Goal: Task Accomplishment & Management: Use online tool/utility

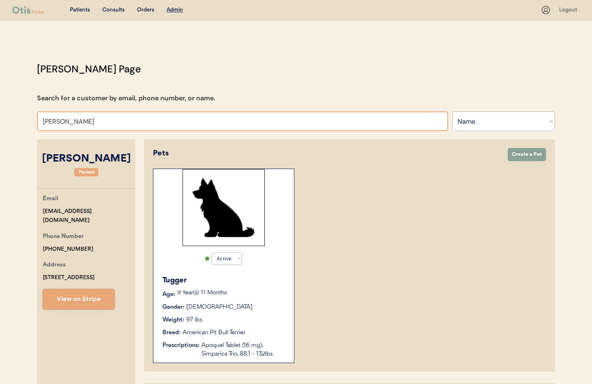
select select ""Name""
select select "true"
drag, startPoint x: 99, startPoint y: 123, endPoint x: 46, endPoint y: 119, distance: 53.2
click at [46, 119] on input "Nathan Lehman" at bounding box center [242, 121] width 411 height 20
click at [100, 123] on input "Nathan Lehman" at bounding box center [242, 121] width 411 height 20
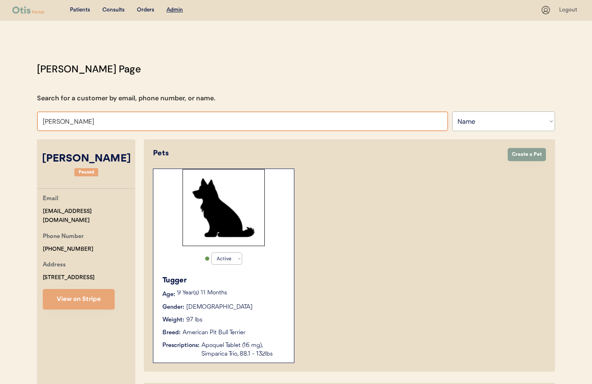
drag, startPoint x: 72, startPoint y: 121, endPoint x: 24, endPoint y: 118, distance: 47.9
click at [24, 118] on div "Patients Consults Orders Admin Logout Otis Admin Page Search for a customer by …" at bounding box center [296, 262] width 592 height 524
type input "Alici"
type input "Alicia fryer"
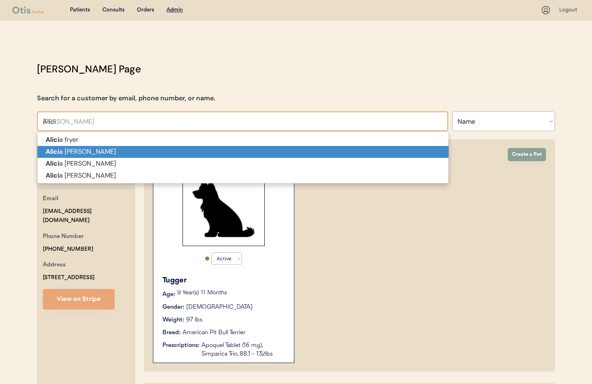
click at [62, 155] on p "Alici a Pate" at bounding box center [242, 152] width 411 height 12
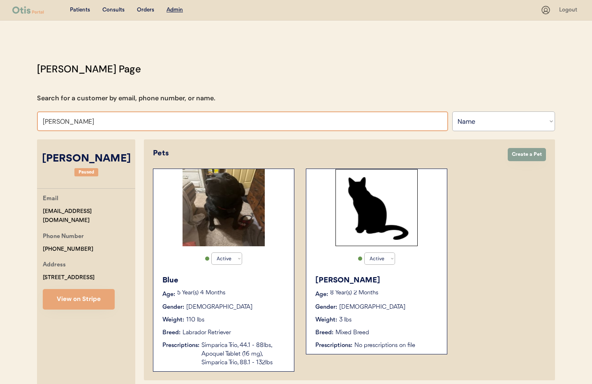
drag, startPoint x: 52, startPoint y: 120, endPoint x: 39, endPoint y: 119, distance: 12.3
click at [39, 119] on input "Alicia Pate" at bounding box center [242, 121] width 411 height 20
type input "scott ham"
type input "scott hamelburg"
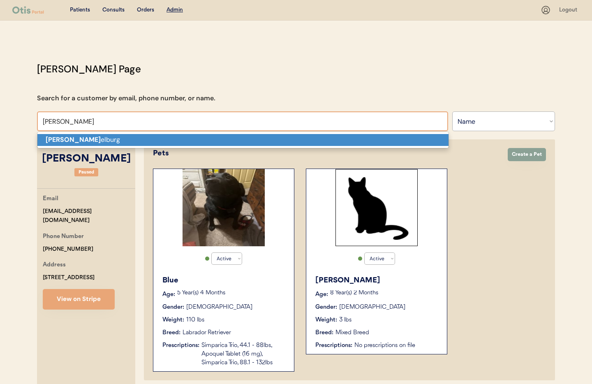
click at [63, 135] on strong "Scott ham" at bounding box center [73, 139] width 55 height 9
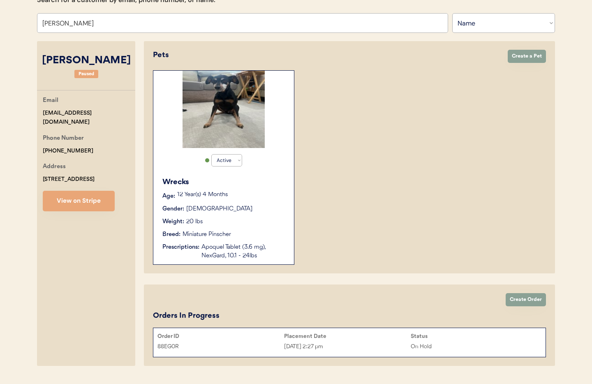
scroll to position [100, 0]
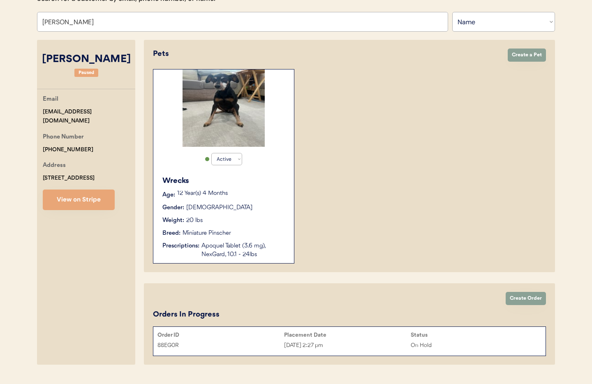
type input "Scott hamelburg"
click at [239, 242] on div "Apoquel Tablet (3.6 mg), NexGard, 10.1 - 24lbs" at bounding box center [244, 250] width 84 height 17
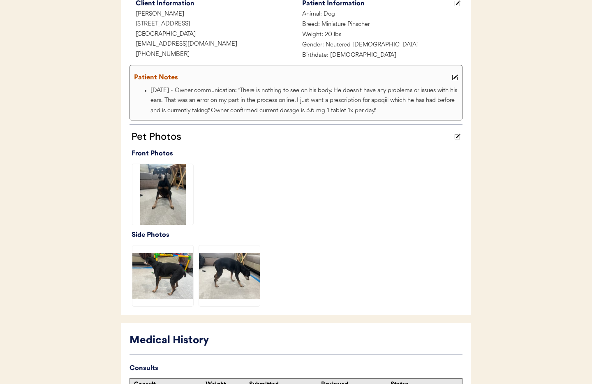
scroll to position [259, 0]
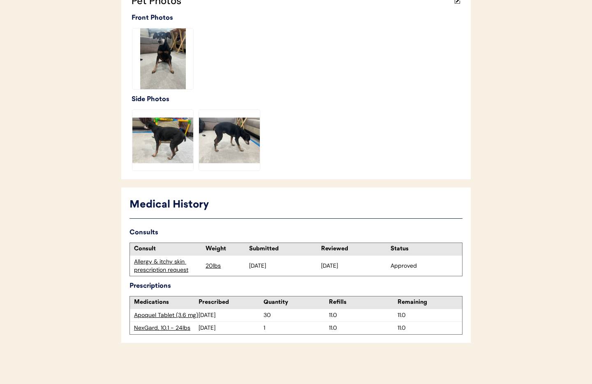
click at [136, 264] on div "Allergy & itchy skin prescription request" at bounding box center [167, 266] width 67 height 16
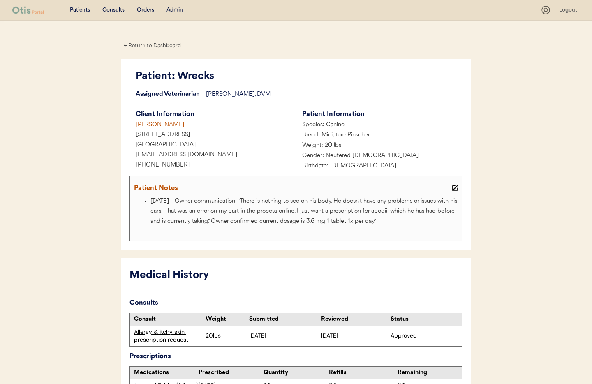
click at [170, 11] on div "Admin" at bounding box center [175, 10] width 16 height 8
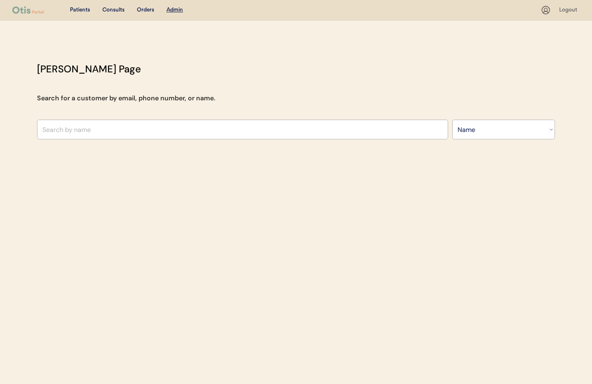
select select ""Name""
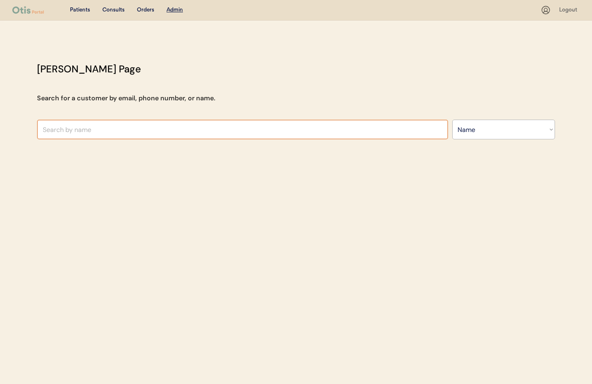
click at [158, 132] on input "text" at bounding box center [242, 130] width 411 height 20
type input "Melissa Hop"
type input "Melissa Hopkins"
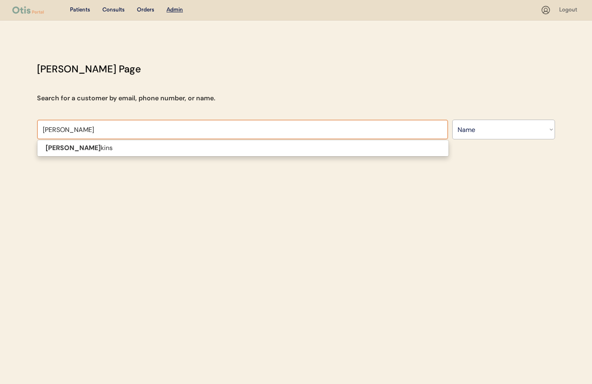
type input "Melissa Hopkin"
type input "Melissa Hopkins"
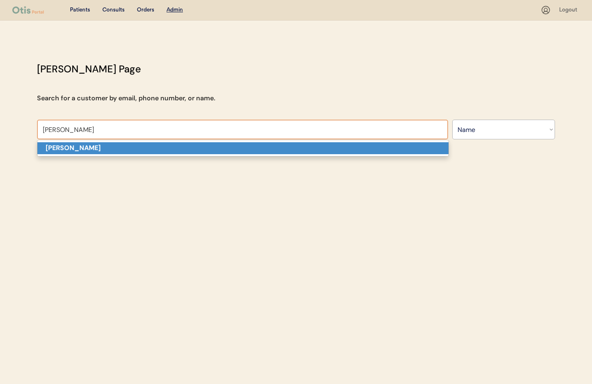
click at [158, 152] on p "Melissa Hopkins" at bounding box center [242, 148] width 411 height 12
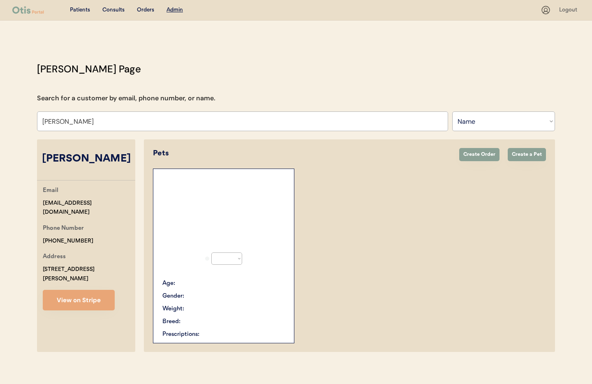
select select "true"
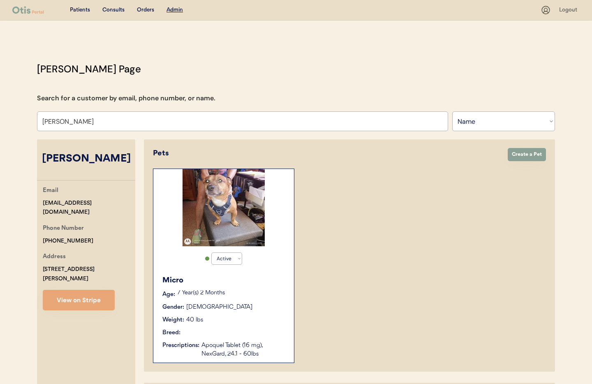
type input "Melissa Hopkins"
drag, startPoint x: 105, startPoint y: 203, endPoint x: 46, endPoint y: 204, distance: 59.2
click at [38, 205] on div "Email ms.melissalynn13@gmail.com Phone Number +12053598020 Address 734 Grandvie…" at bounding box center [86, 248] width 98 height 125
copy div "ms.melissalynn13@gmail.com"
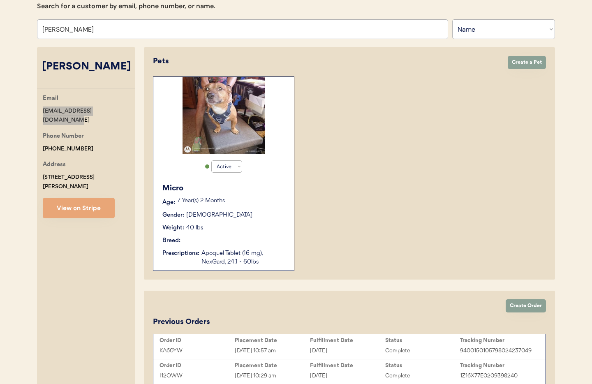
scroll to position [139, 0]
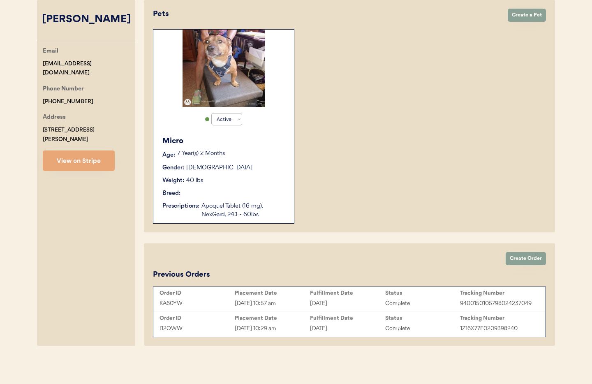
click at [304, 300] on div "Aug 25, 2025 10:57 am" at bounding box center [272, 303] width 75 height 9
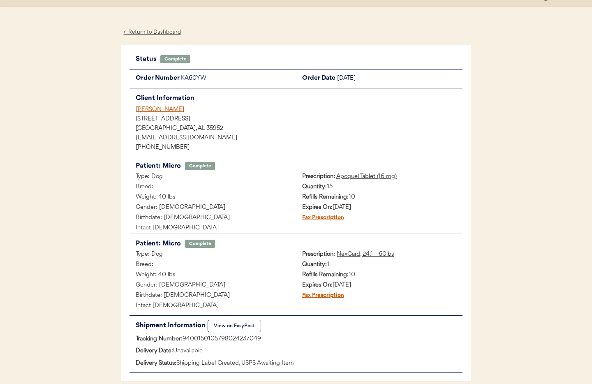
scroll to position [52, 0]
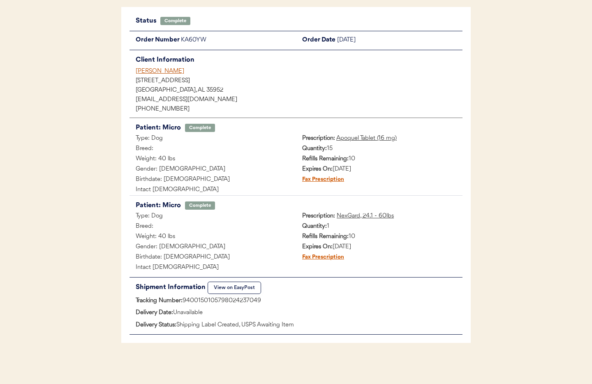
drag, startPoint x: 266, startPoint y: 303, endPoint x: 183, endPoint y: 304, distance: 83.5
click at [183, 304] on div "Tracking Number: 9400150105798024237049" at bounding box center [296, 301] width 333 height 10
copy div "9400150105798024237049"
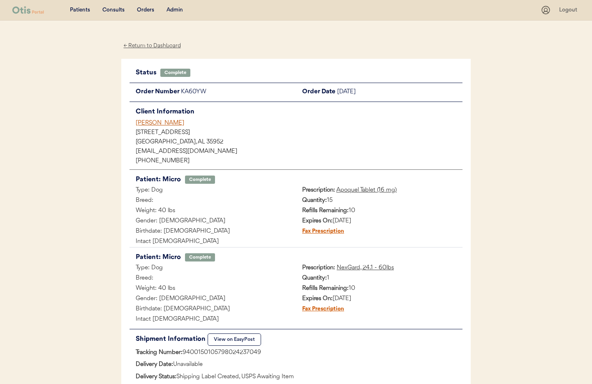
click at [176, 8] on div "Admin" at bounding box center [175, 10] width 16 height 8
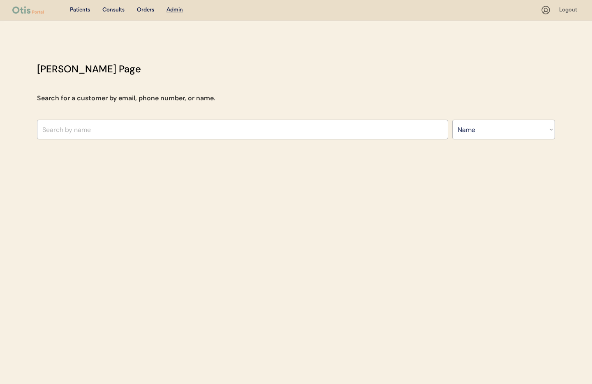
select select ""Name""
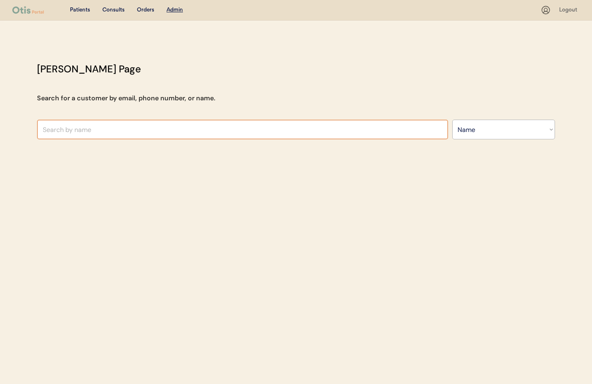
click at [148, 128] on input "text" at bounding box center [242, 130] width 411 height 20
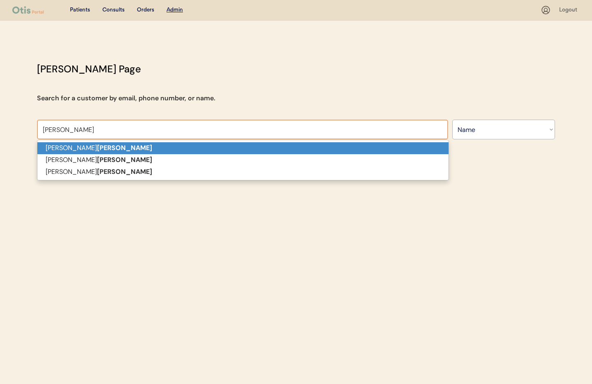
click at [121, 145] on p "[PERSON_NAME]" at bounding box center [242, 148] width 411 height 12
type input "[PERSON_NAME]"
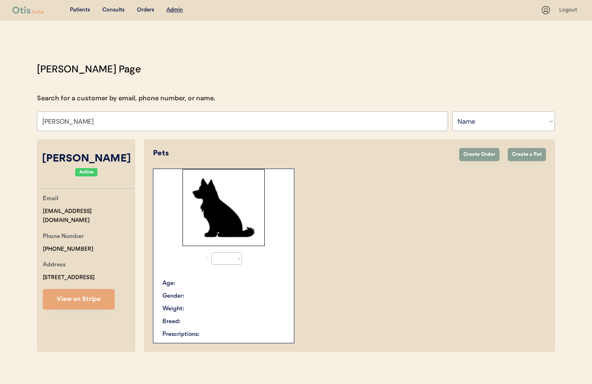
select select "true"
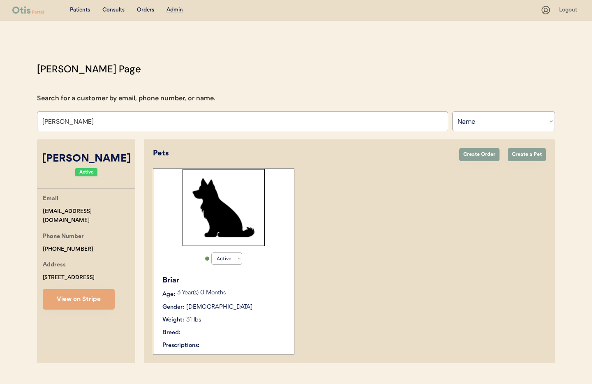
type input "[PERSON_NAME]"
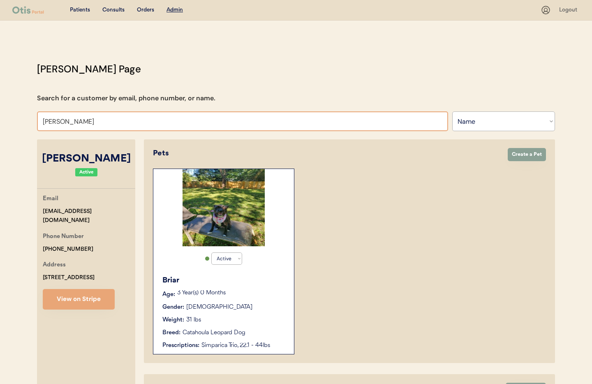
scroll to position [43, 0]
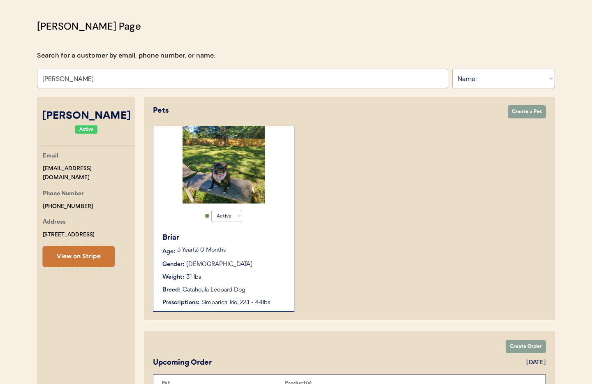
click at [88, 260] on button "View on Stripe" at bounding box center [79, 256] width 72 height 21
click at [521, 114] on button "Create a Pet" at bounding box center [527, 111] width 38 height 13
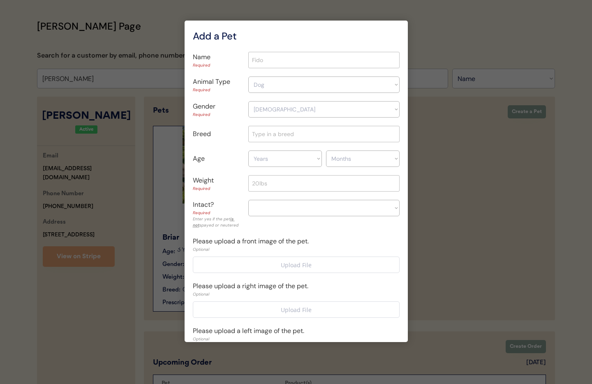
click at [267, 60] on input "input" at bounding box center [323, 60] width 151 height 16
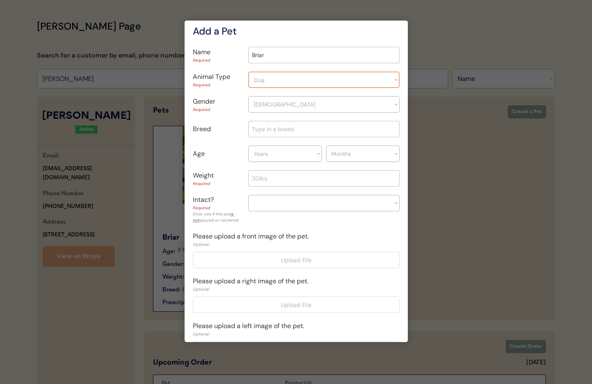
type input "Briar"
click at [274, 82] on select "Dog Dog Cat" at bounding box center [323, 80] width 151 height 16
click at [460, 228] on div at bounding box center [296, 192] width 592 height 384
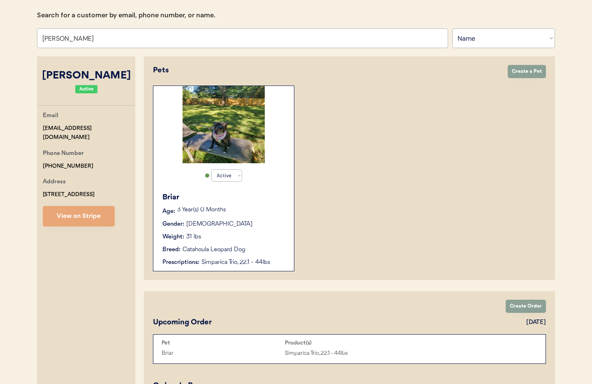
click at [270, 203] on div "Briar Age: 3 Year(s) 0 Months Gender: Female Weight: 31 lbs Breed: Catahoula Le…" at bounding box center [224, 229] width 132 height 83
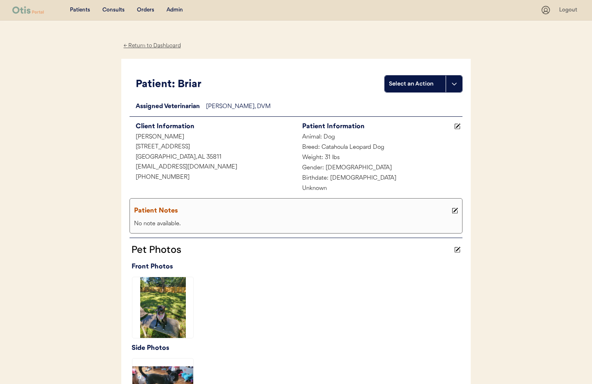
click at [175, 11] on div "Admin" at bounding box center [175, 10] width 16 height 8
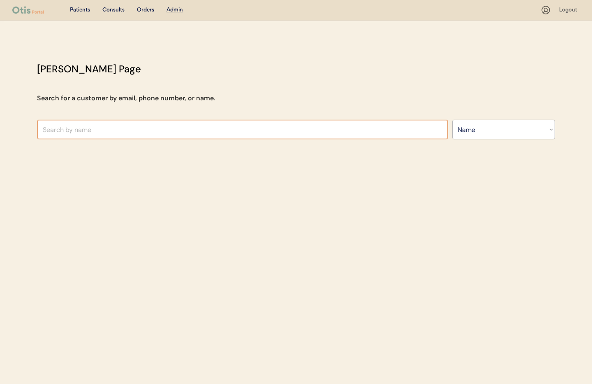
select select ""Name""
click at [141, 134] on input "text" at bounding box center [242, 130] width 411 height 20
type input "vin"
type input "vincent Negron"
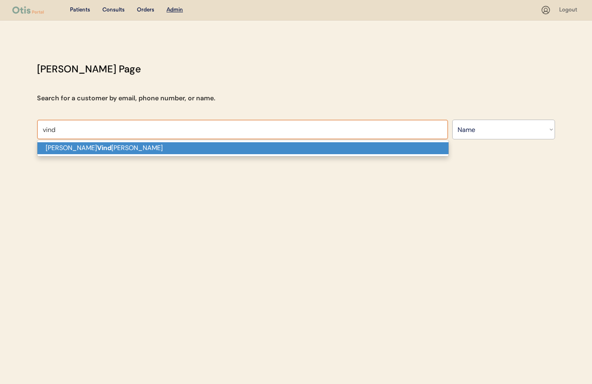
click at [138, 148] on p "Ralph Vind ittie Jr" at bounding box center [242, 148] width 411 height 12
type input "Ralph Vindittie Jr"
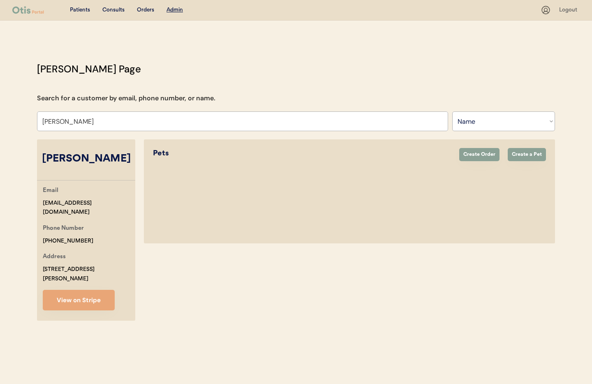
select select "true"
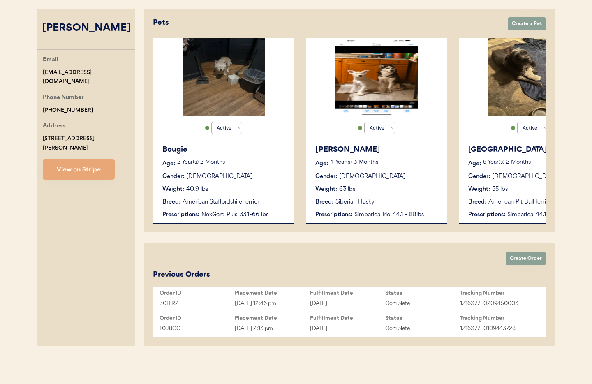
scroll to position [130, 0]
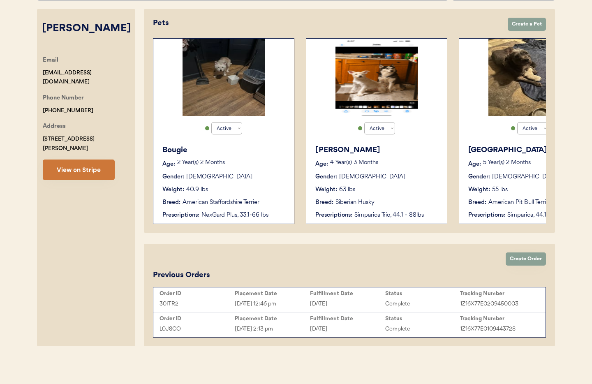
click at [76, 163] on button "View on Stripe" at bounding box center [79, 170] width 72 height 21
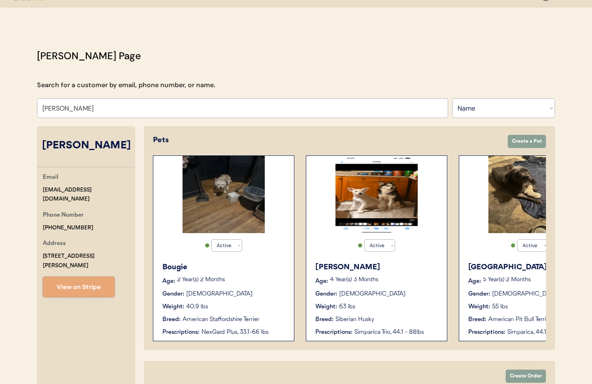
scroll to position [0, 0]
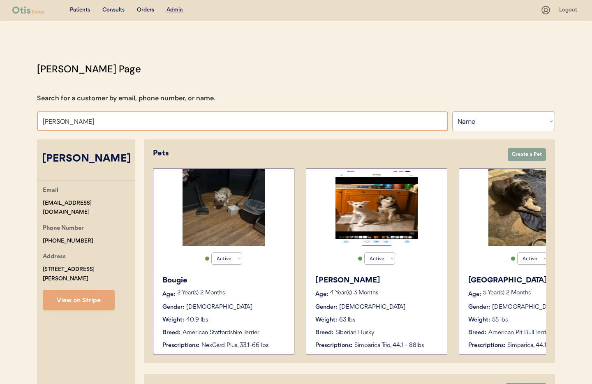
drag, startPoint x: 104, startPoint y: 126, endPoint x: 33, endPoint y: 126, distance: 70.8
click at [33, 126] on div "Otis Admin Page Search for a customer by email, phone number, or name. Ralph Vi…" at bounding box center [296, 271] width 535 height 419
drag, startPoint x: 107, startPoint y: 123, endPoint x: 30, endPoint y: 119, distance: 76.6
click at [30, 119] on div "Otis Admin Page Search for a customer by email, phone number, or name. Ralph Vi…" at bounding box center [296, 271] width 535 height 419
type input "Mori"
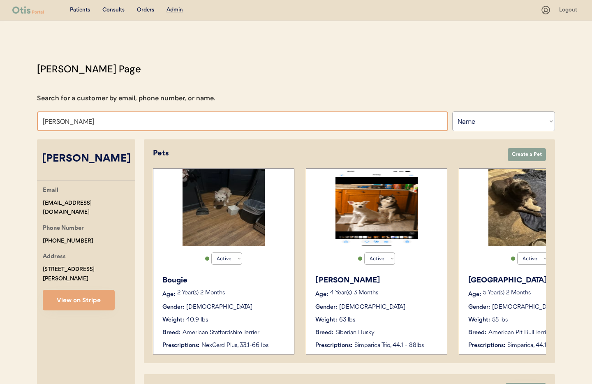
type input "Moriah DeSantis"
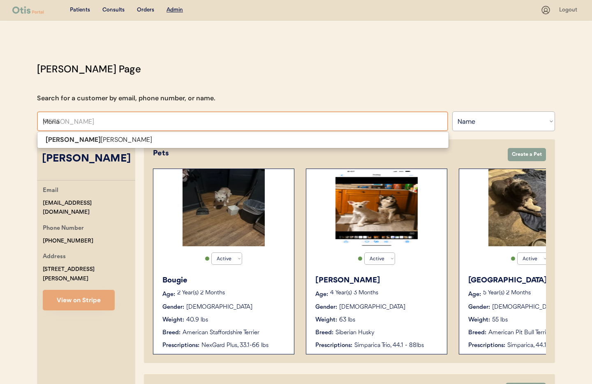
type input "Moriah"
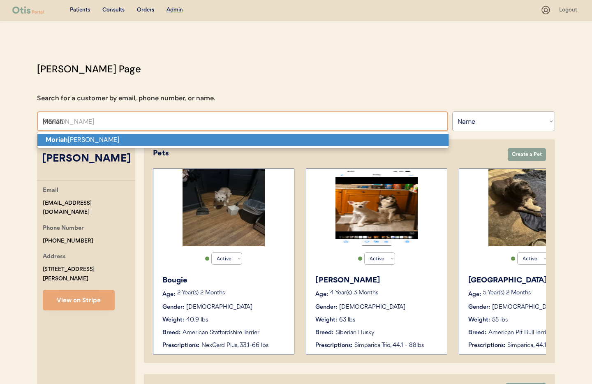
click at [60, 135] on strong "Moriah" at bounding box center [57, 139] width 22 height 9
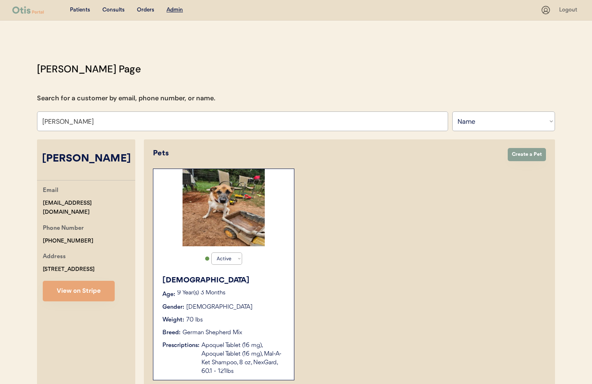
type input "Moriah DeSantis"
click at [234, 316] on div "Weight: 70 lbs" at bounding box center [223, 320] width 123 height 9
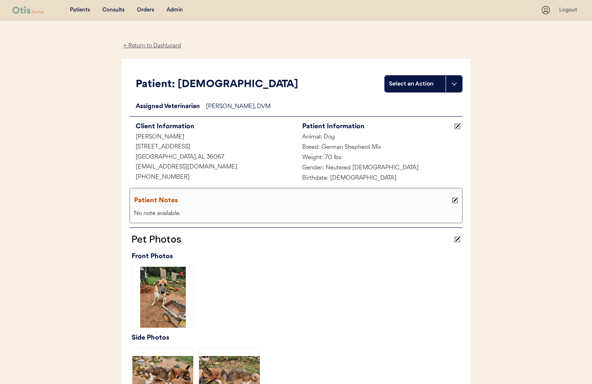
scroll to position [272, 0]
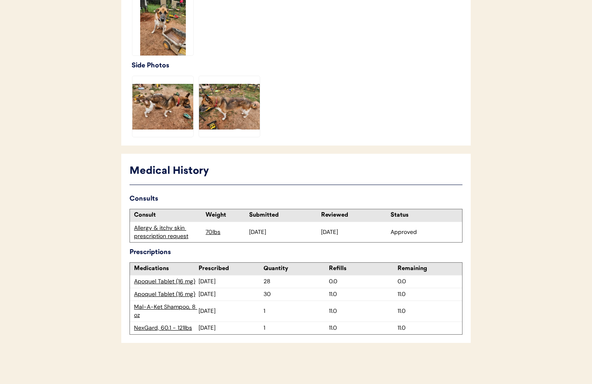
click at [160, 231] on div "Allergy & itchy skin prescription request" at bounding box center [167, 232] width 67 height 16
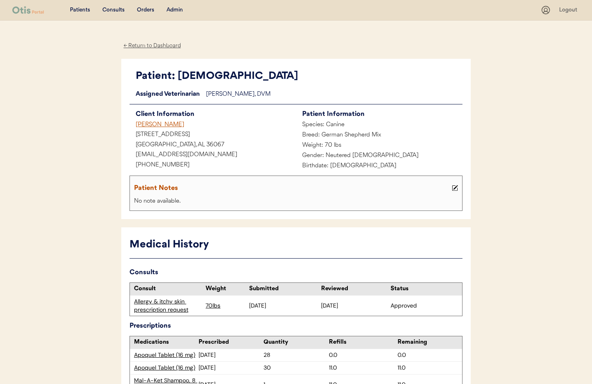
drag, startPoint x: 148, startPoint y: 46, endPoint x: 184, endPoint y: 15, distance: 48.1
click at [148, 46] on div "← Return to Dashboard" at bounding box center [152, 45] width 62 height 9
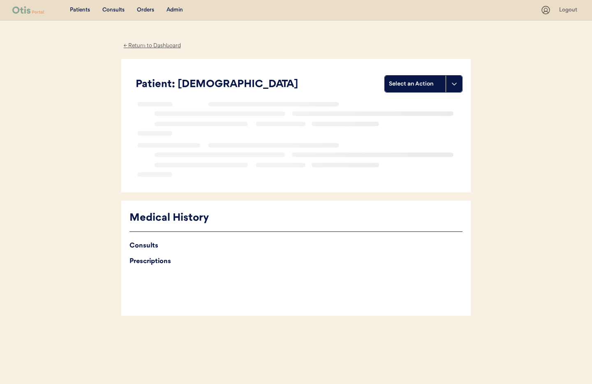
click at [180, 9] on div "Admin" at bounding box center [175, 10] width 16 height 8
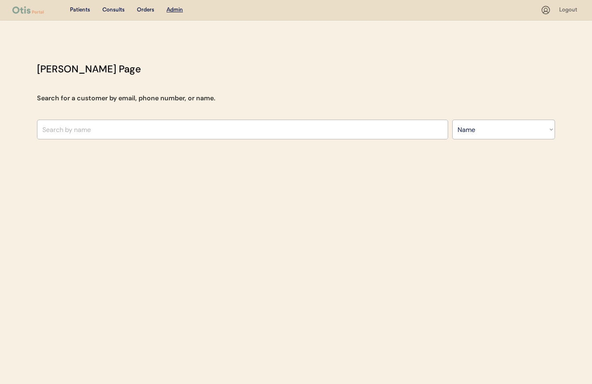
select select ""Name""
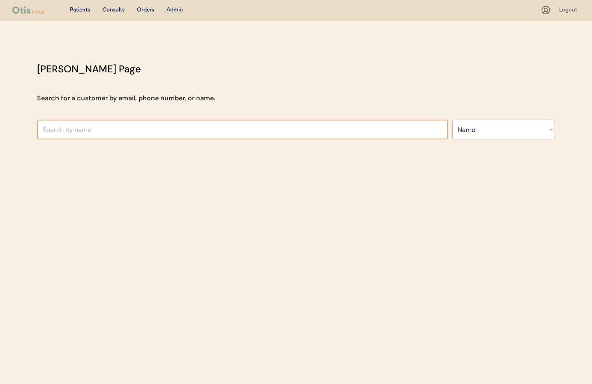
click at [130, 134] on input "text" at bounding box center [242, 130] width 411 height 20
type input "Ashley"
type input "Ashley pollock"
type input "Ashley Ro"
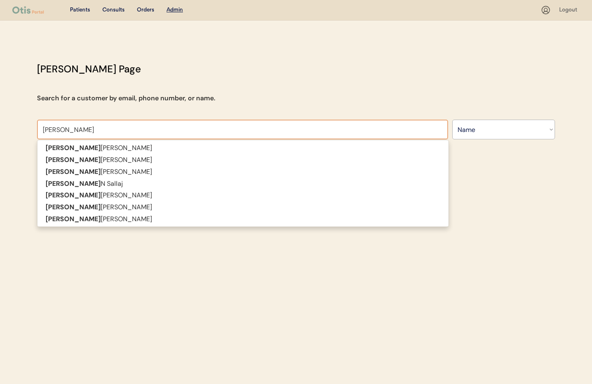
type input "[PERSON_NAME]"
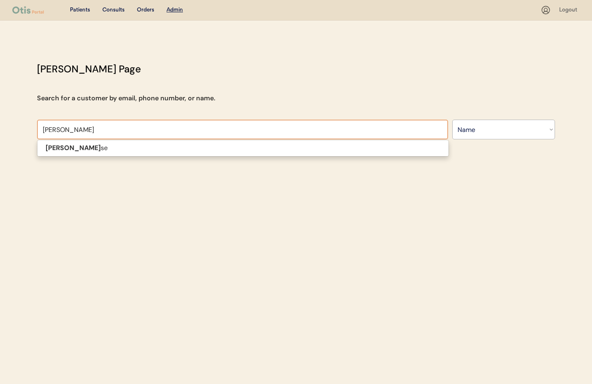
type input "Ashley Ros"
type input "[PERSON_NAME]"
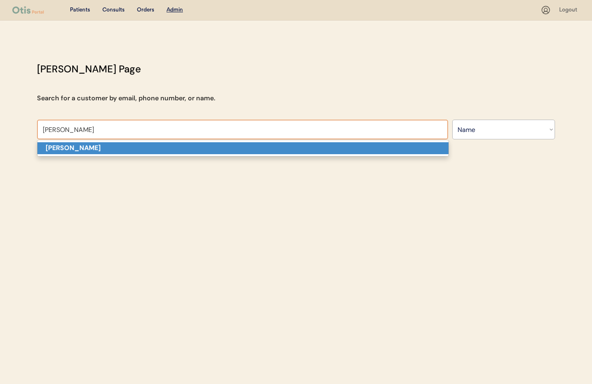
click at [121, 147] on p "[PERSON_NAME]" at bounding box center [242, 148] width 411 height 12
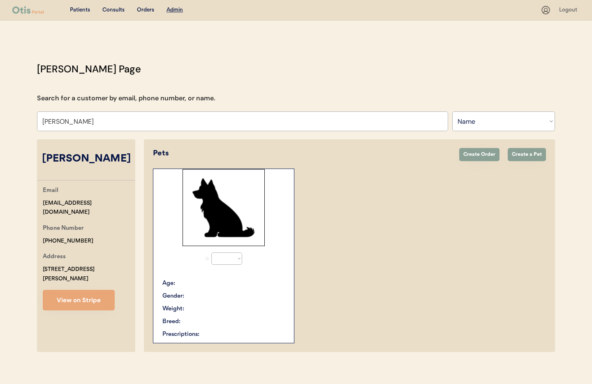
select select "true"
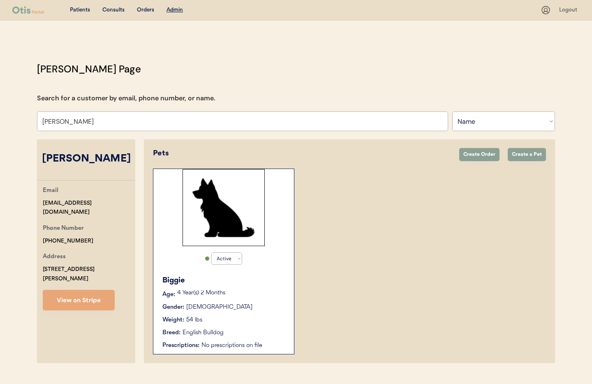
type input "[PERSON_NAME]"
click at [266, 322] on div "Weight: 54 lbs" at bounding box center [223, 320] width 123 height 9
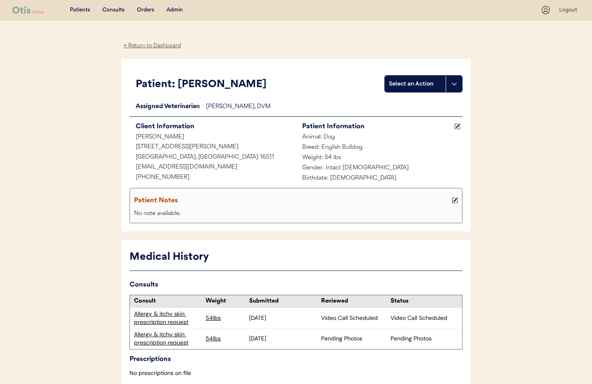
click at [166, 314] on div "Allergy & itchy skin prescription request" at bounding box center [167, 318] width 67 height 16
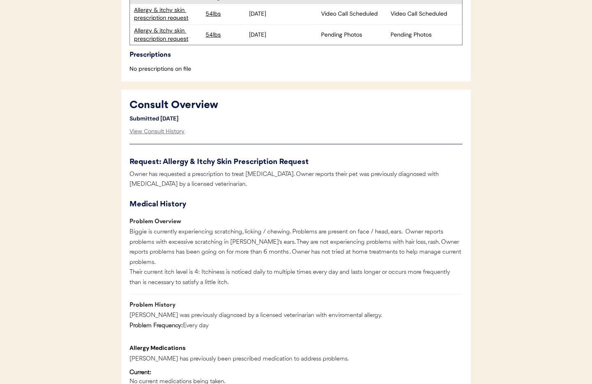
scroll to position [329, 0]
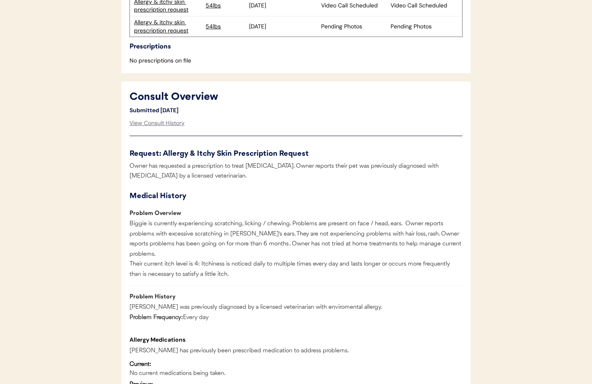
click at [145, 34] on div "Allergy & itchy skin prescription request" at bounding box center [167, 27] width 67 height 16
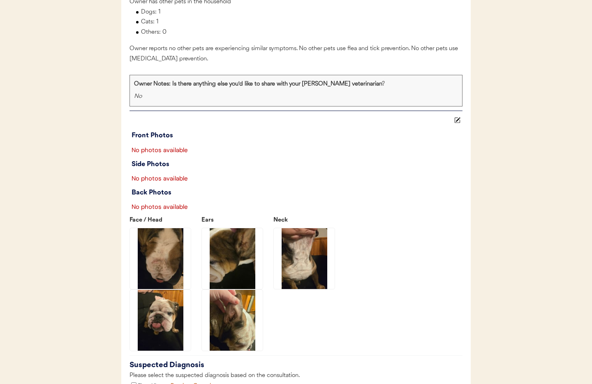
scroll to position [1079, 0]
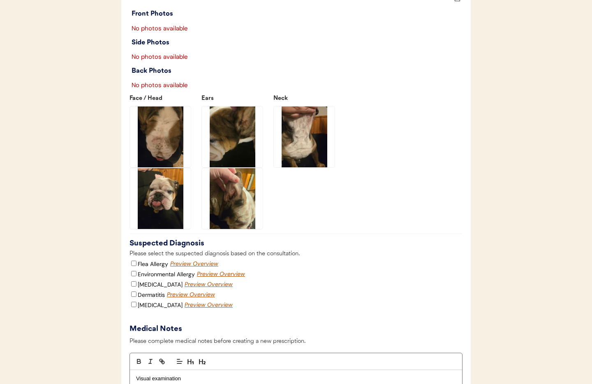
click at [156, 158] on img at bounding box center [160, 137] width 61 height 61
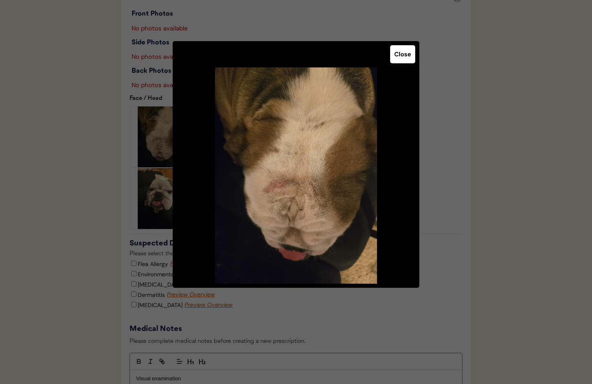
click at [401, 59] on button "Close" at bounding box center [402, 54] width 25 height 18
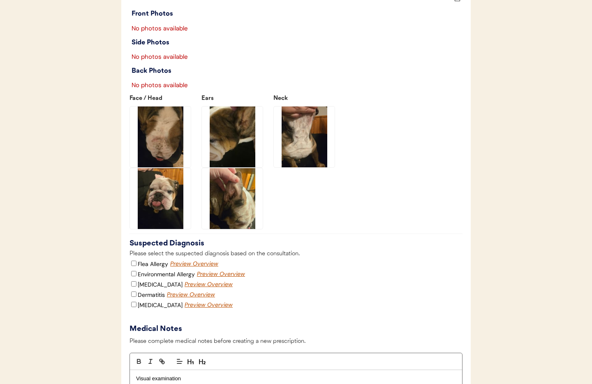
click at [152, 218] on img at bounding box center [160, 198] width 61 height 61
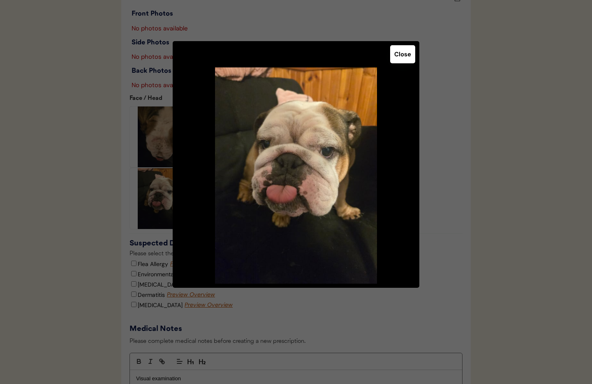
click at [405, 60] on button "Close" at bounding box center [402, 54] width 25 height 18
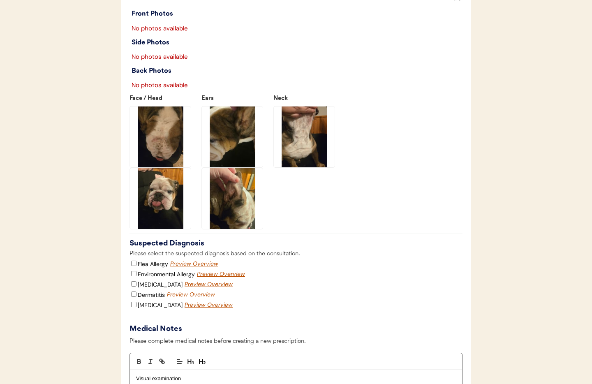
click at [226, 147] on img at bounding box center [232, 137] width 61 height 61
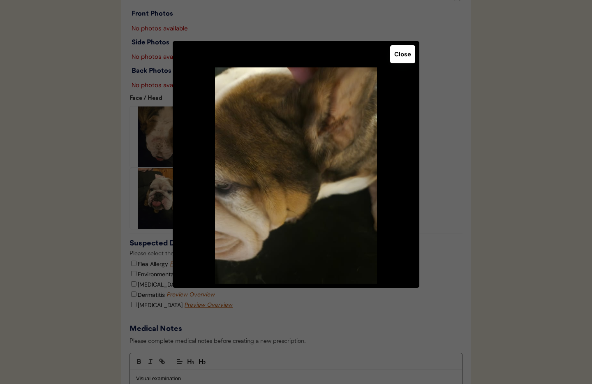
drag, startPoint x: 397, startPoint y: 57, endPoint x: 382, endPoint y: 70, distance: 19.8
click at [397, 57] on button "Close" at bounding box center [402, 54] width 25 height 18
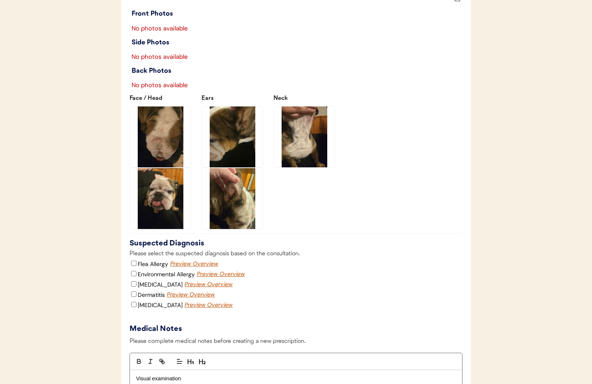
click at [239, 203] on img at bounding box center [232, 198] width 61 height 61
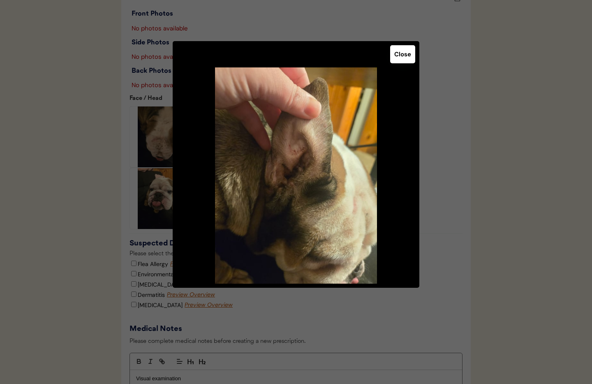
click at [403, 57] on button "Close" at bounding box center [402, 54] width 25 height 18
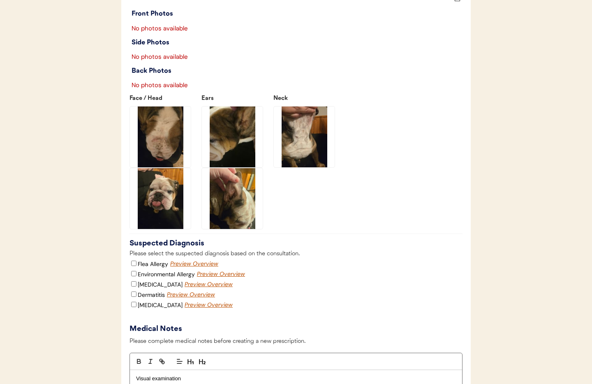
click at [321, 150] on img at bounding box center [304, 137] width 61 height 61
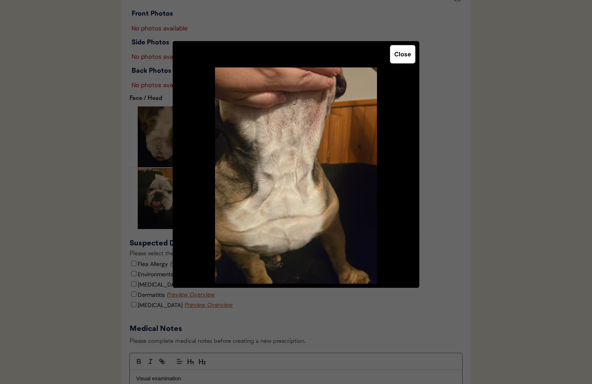
click at [402, 60] on button "Close" at bounding box center [402, 54] width 25 height 18
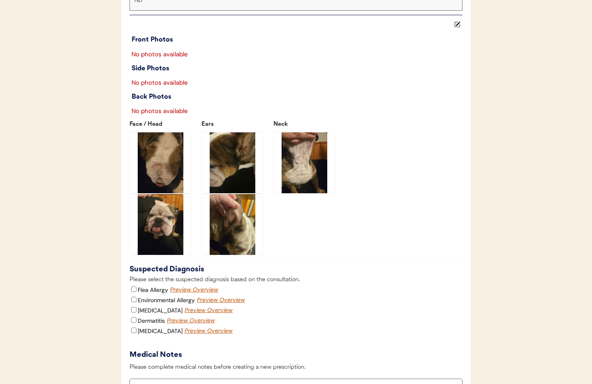
scroll to position [1057, 0]
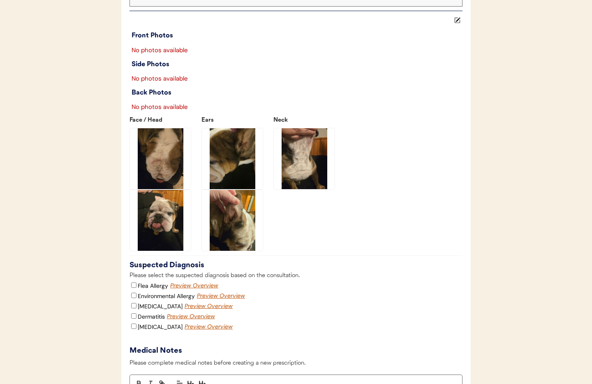
click at [160, 236] on img at bounding box center [160, 220] width 61 height 61
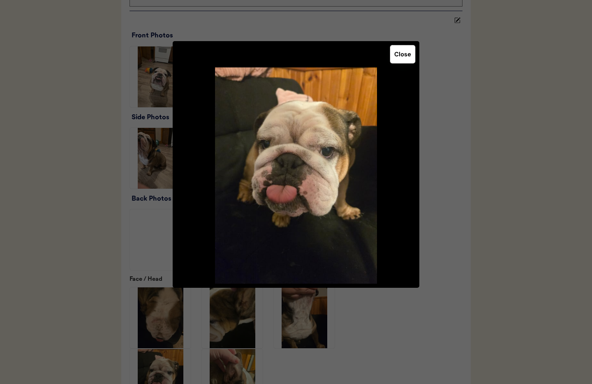
click at [402, 50] on button "Close" at bounding box center [402, 54] width 25 height 18
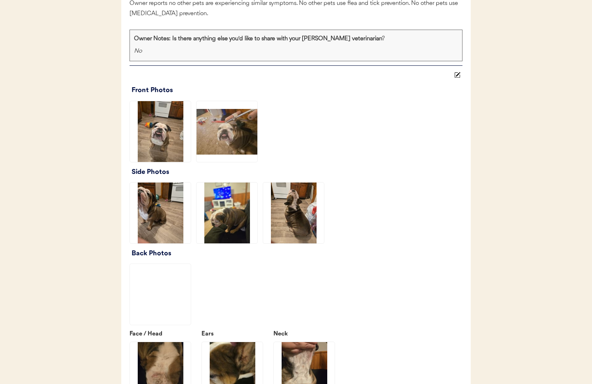
scroll to position [975, 0]
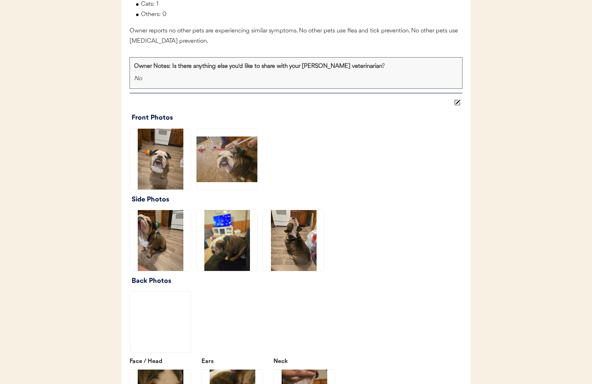
click at [155, 177] on img at bounding box center [160, 159] width 61 height 61
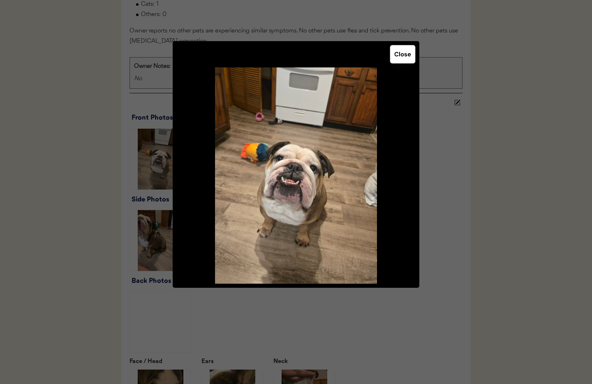
click at [399, 58] on button "Close" at bounding box center [402, 54] width 25 height 18
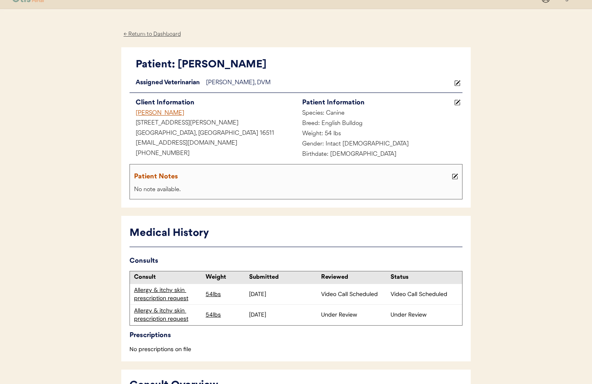
scroll to position [0, 0]
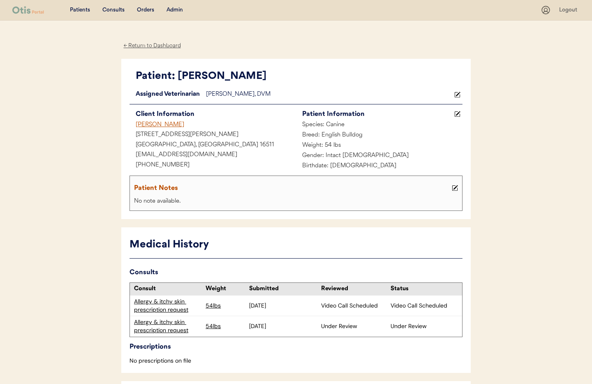
click at [153, 43] on div "← Return to Dashboard" at bounding box center [152, 45] width 62 height 9
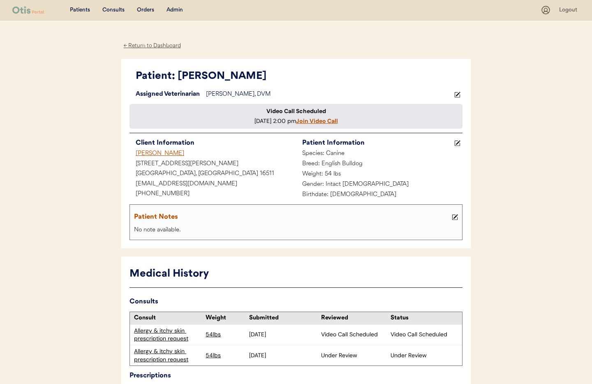
drag, startPoint x: 160, startPoint y: 46, endPoint x: 168, endPoint y: 29, distance: 18.9
click at [160, 46] on div "← Return to Dashboard" at bounding box center [152, 45] width 62 height 9
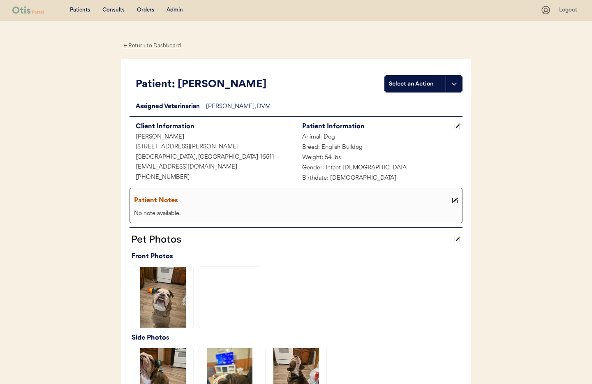
click at [170, 9] on div "Admin" at bounding box center [175, 10] width 16 height 8
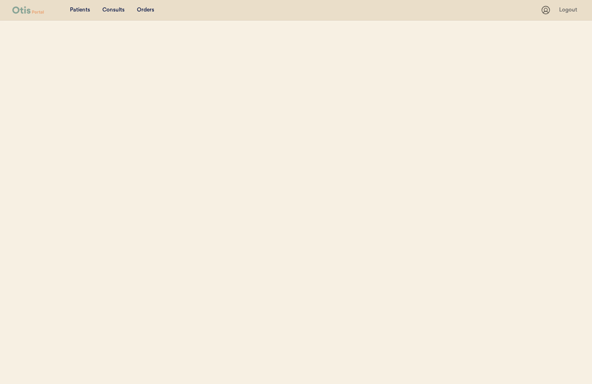
select select ""Name""
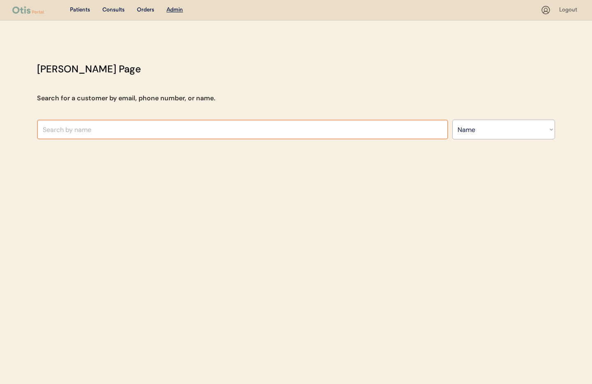
click at [128, 127] on input "text" at bounding box center [242, 130] width 411 height 20
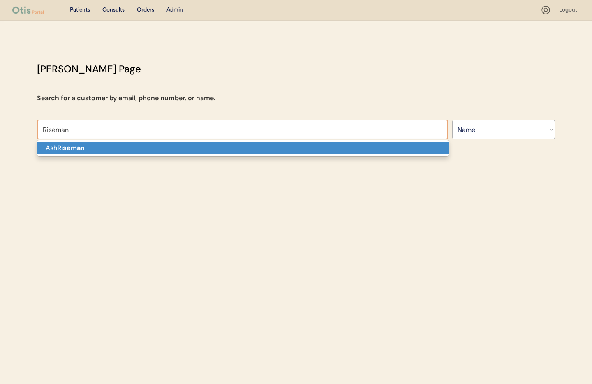
click at [130, 152] on p "[PERSON_NAME]" at bounding box center [242, 148] width 411 height 12
type input "[PERSON_NAME]"
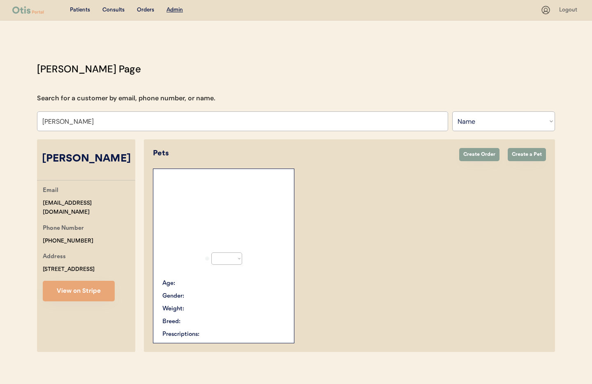
select select "true"
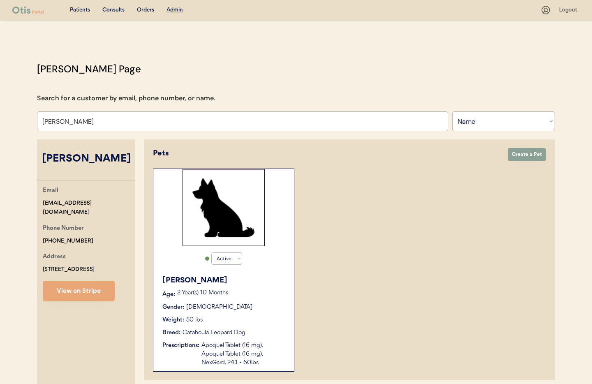
scroll to position [127, 0]
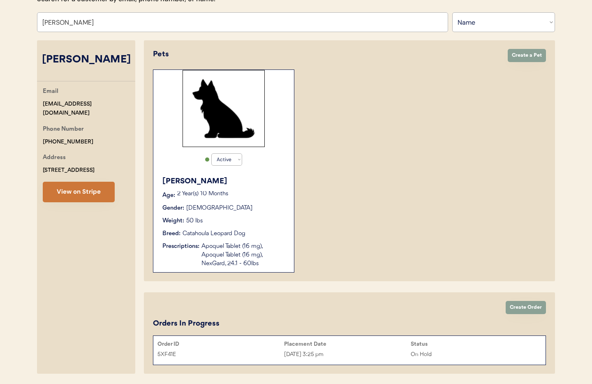
type input "[PERSON_NAME]"
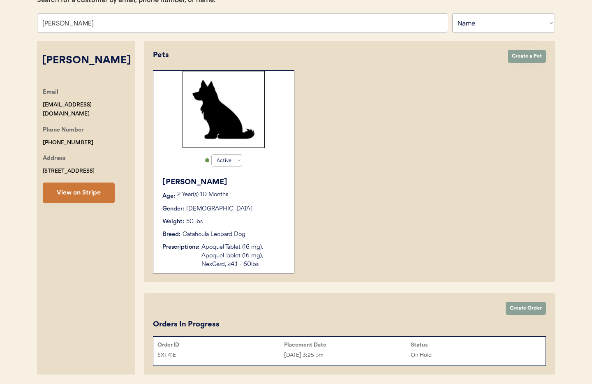
click at [84, 194] on button "View on Stripe" at bounding box center [79, 193] width 72 height 21
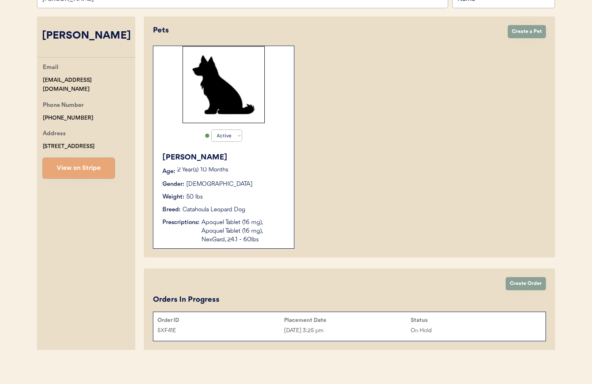
scroll to position [127, 0]
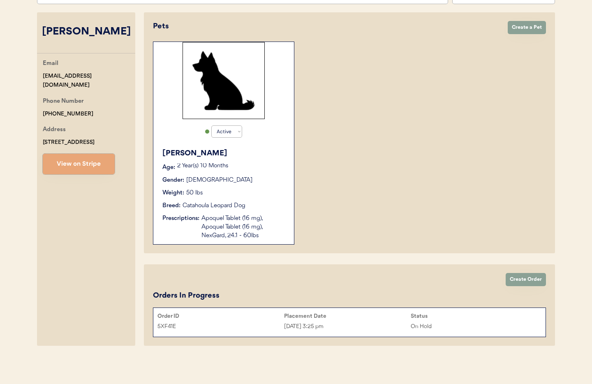
click at [230, 226] on div "Apoquel Tablet (16 mg), Apoquel Tablet (16 mg), NexGard, 24.1 - 60lbs" at bounding box center [244, 227] width 84 height 26
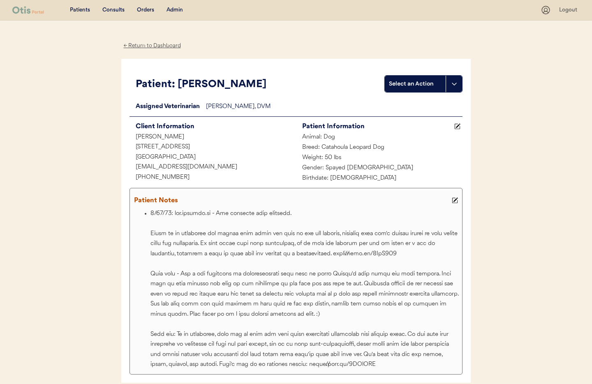
click at [149, 45] on div "← Return to Dashboard" at bounding box center [152, 45] width 62 height 9
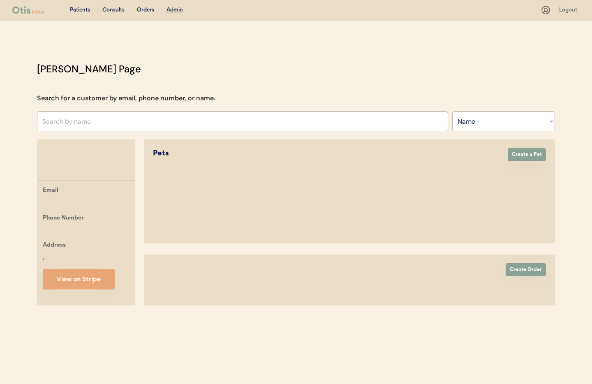
select select ""Name""
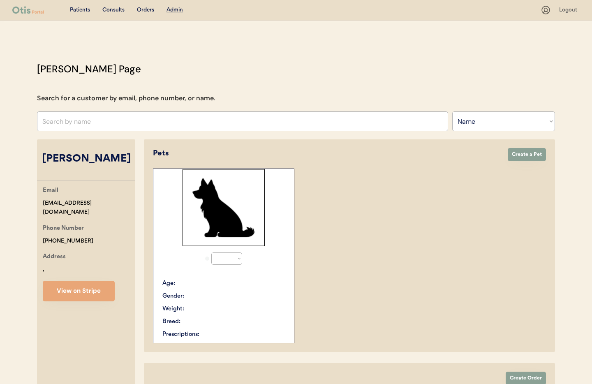
scroll to position [79, 0]
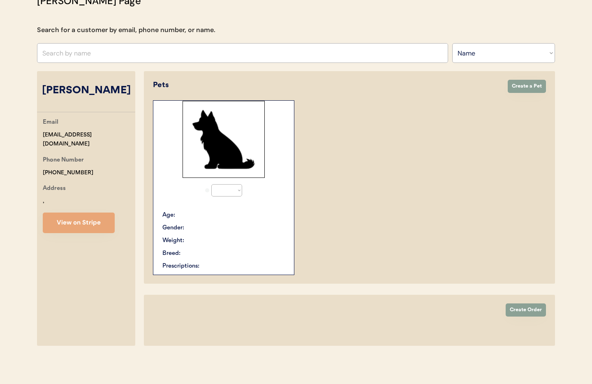
select select "true"
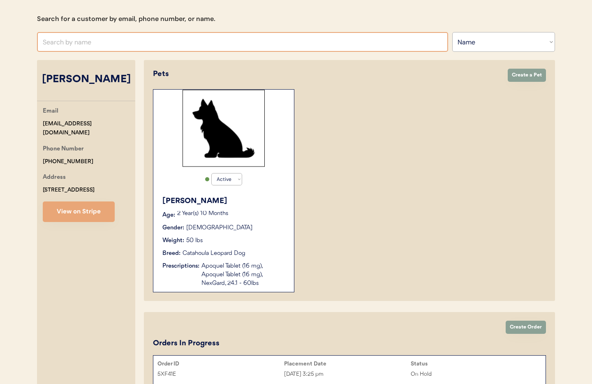
click at [90, 39] on input "text" at bounding box center [242, 42] width 411 height 20
type input "vi"
type input "[PERSON_NAME]"
type input "vin"
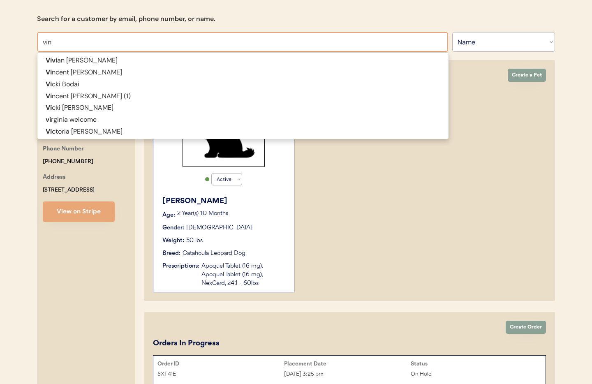
type input "vincent Negron"
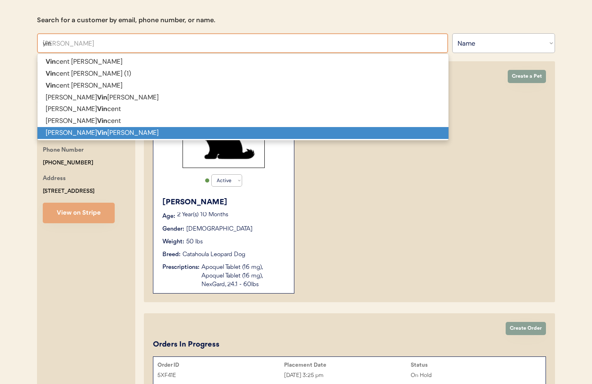
click at [98, 133] on p "Ralph Vin dittie Jr" at bounding box center [242, 133] width 411 height 12
type input "Ralph Vindittie Jr"
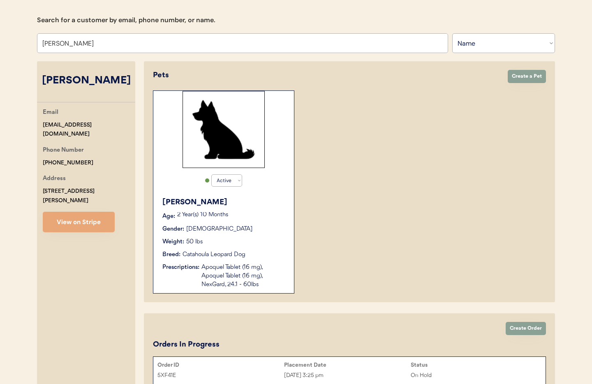
select select "true"
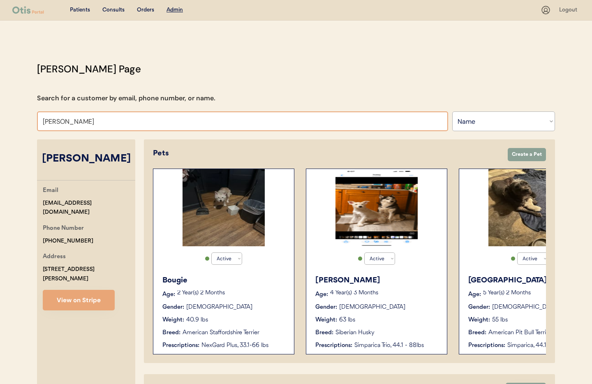
drag, startPoint x: 103, startPoint y: 122, endPoint x: 18, endPoint y: 113, distance: 85.7
click at [18, 113] on div "Patients Consults Orders Admin Logout Otis Admin Page Search for a customer by …" at bounding box center [296, 257] width 592 height 515
type input "S"
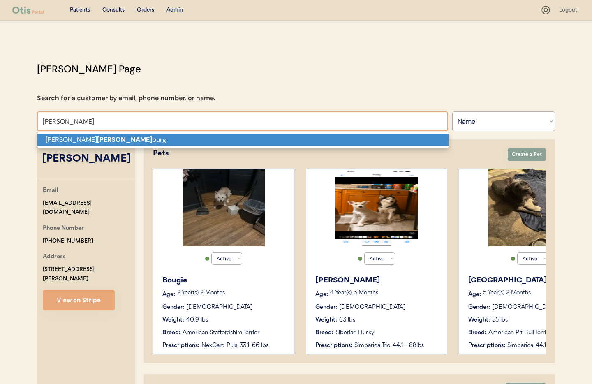
click at [106, 143] on p "Scott hamel burg" at bounding box center [242, 140] width 411 height 12
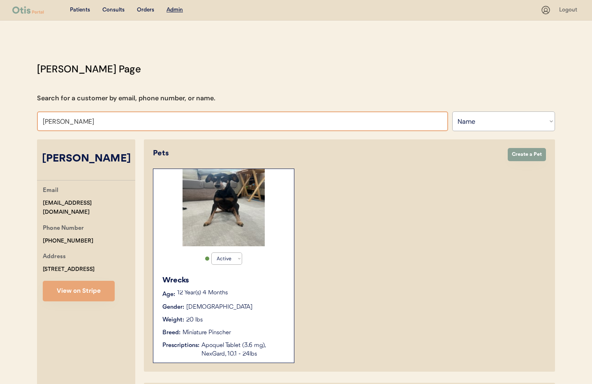
drag, startPoint x: 87, startPoint y: 122, endPoint x: 12, endPoint y: 119, distance: 74.9
click at [12, 119] on div "Patients Consults Orders Admin Logout Otis Admin Page Search for a customer by …" at bounding box center [296, 251] width 592 height 503
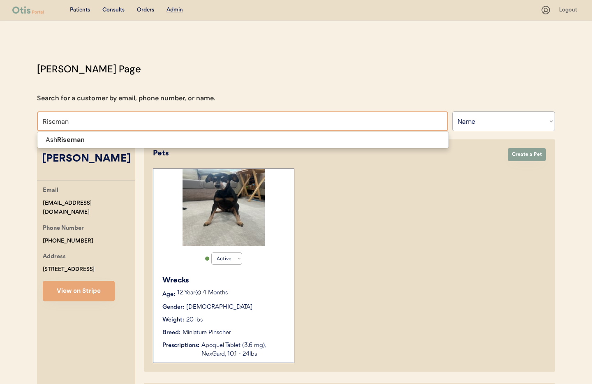
click at [54, 136] on p "[PERSON_NAME]" at bounding box center [242, 140] width 411 height 12
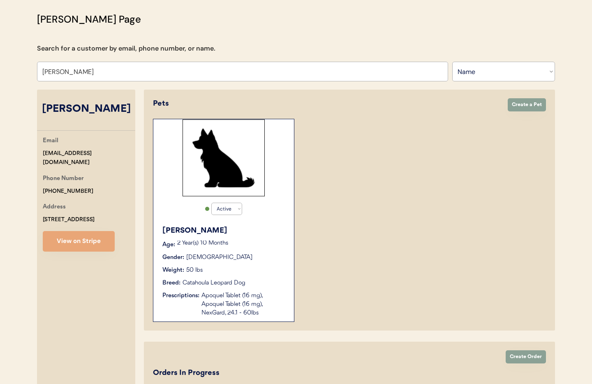
scroll to position [53, 0]
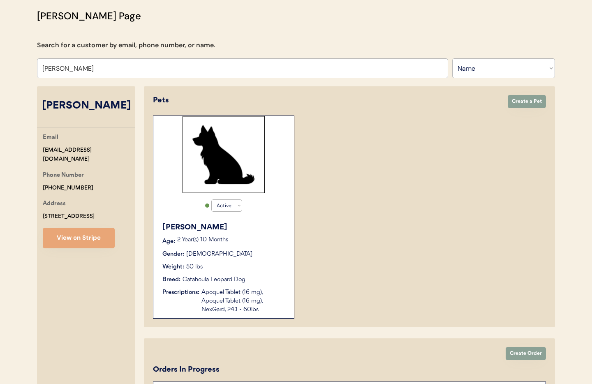
type input "[PERSON_NAME]"
click at [79, 238] on button "View on Stripe" at bounding box center [79, 238] width 72 height 21
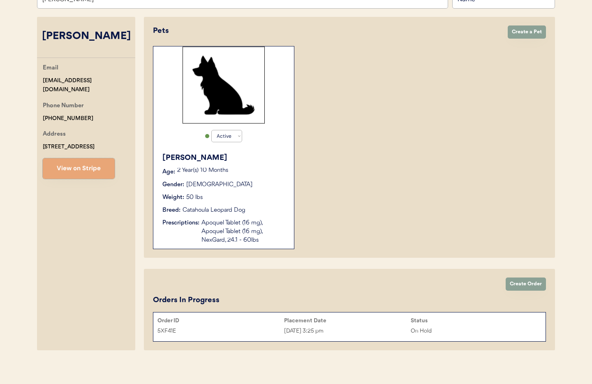
scroll to position [127, 0]
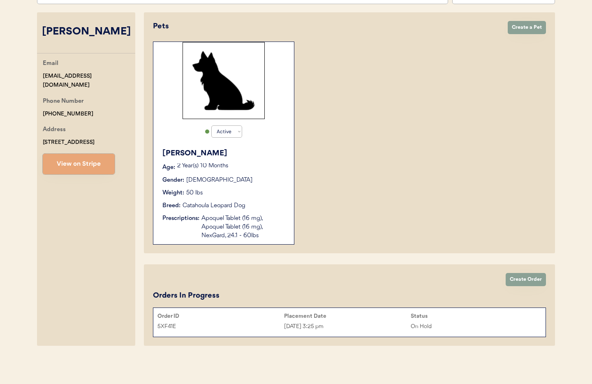
click at [236, 228] on div "Apoquel Tablet (16 mg), Apoquel Tablet (16 mg), NexGard, 24.1 - 60lbs" at bounding box center [244, 227] width 84 height 26
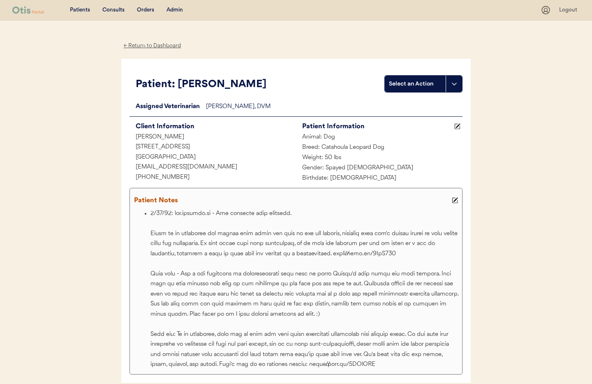
click at [145, 43] on div "← Return to Dashboard" at bounding box center [152, 45] width 62 height 9
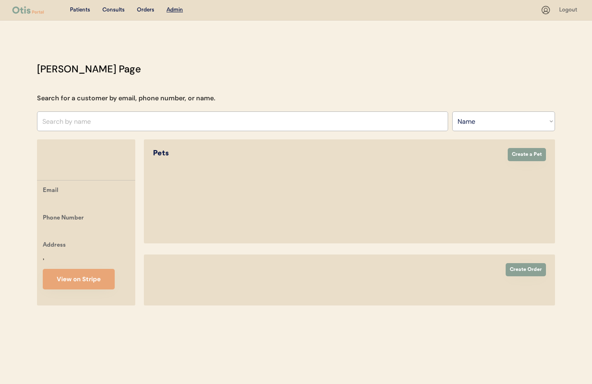
select select ""Name""
select select "true"
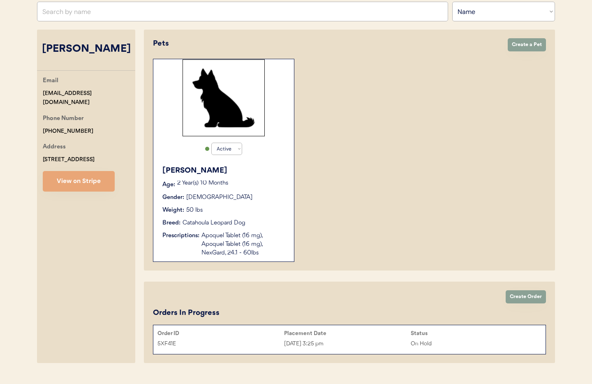
scroll to position [127, 0]
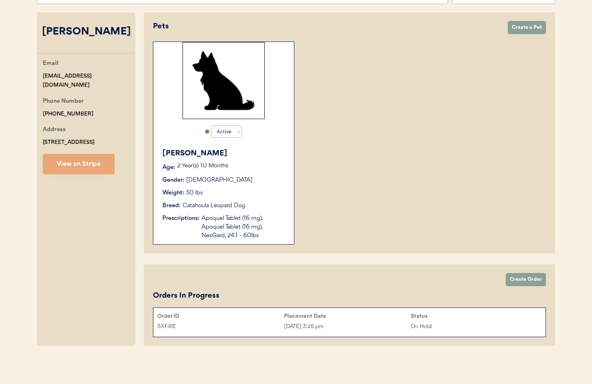
click at [406, 318] on div "Placement Date" at bounding box center [347, 316] width 127 height 7
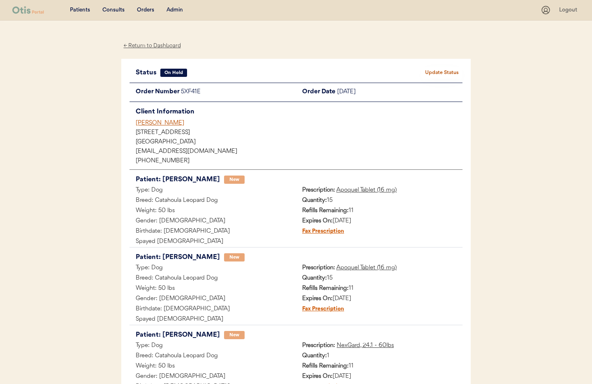
click at [434, 72] on button "Update Status" at bounding box center [442, 73] width 41 height 12
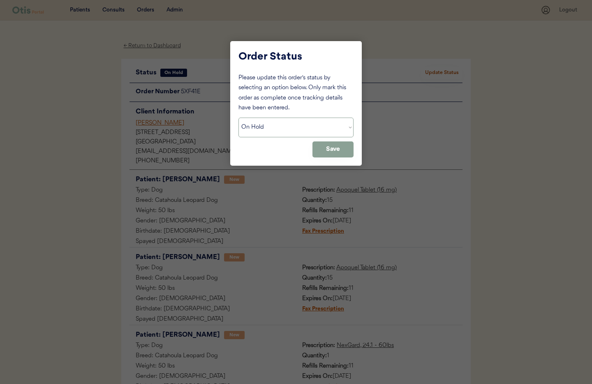
click at [288, 128] on select "Status On Hold New In Progress Complete Pending HW Consent Cancelled" at bounding box center [296, 128] width 115 height 20
select select ""cancelled""
click at [239, 118] on select "Status On Hold New In Progress Complete Pending HW Consent Cancelled" at bounding box center [296, 128] width 115 height 20
click at [332, 150] on button "Save" at bounding box center [333, 150] width 41 height 16
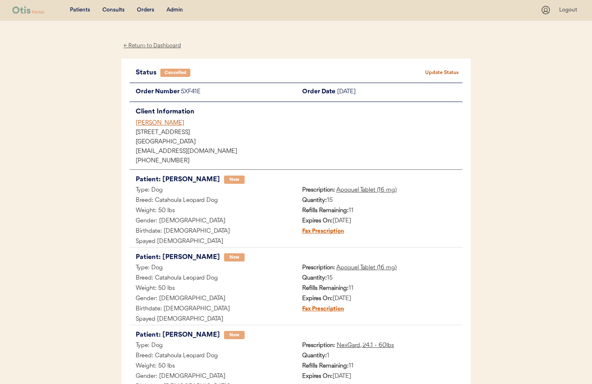
click at [158, 47] on div "← Return to Dashboard" at bounding box center [152, 45] width 62 height 9
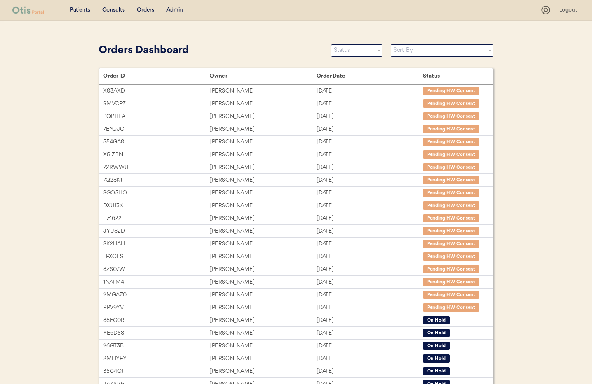
click at [179, 9] on div "Admin" at bounding box center [175, 10] width 16 height 8
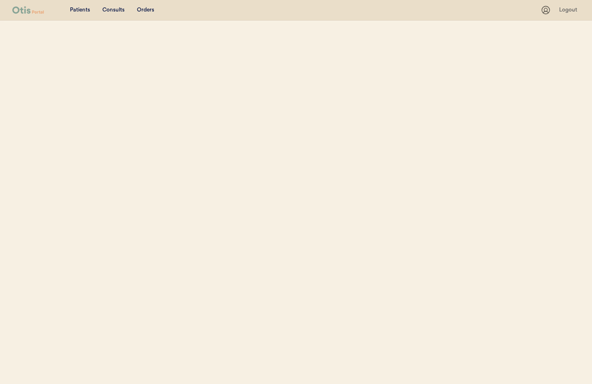
select select ""Name""
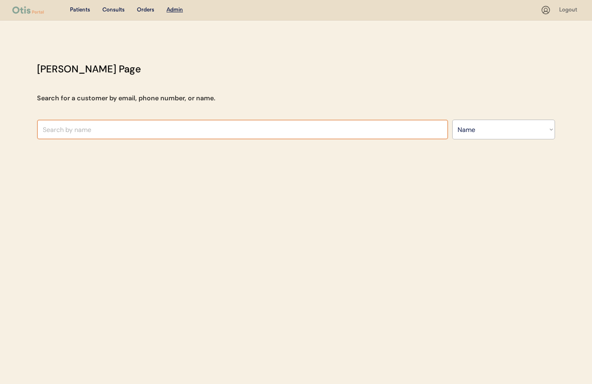
click at [135, 123] on input "text" at bounding box center [242, 130] width 411 height 20
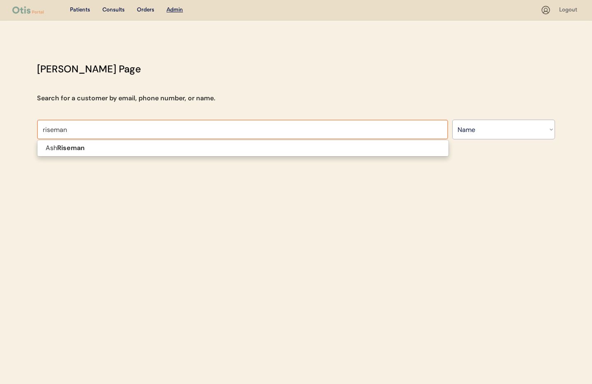
click at [127, 146] on p "[PERSON_NAME]" at bounding box center [242, 148] width 411 height 12
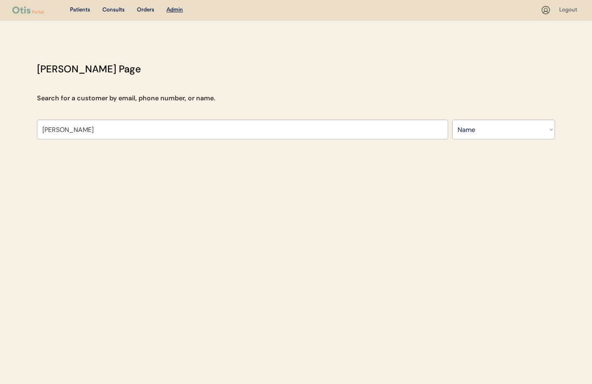
type input "[PERSON_NAME]"
click at [126, 149] on div "Patients Consults Orders Admin Logout [PERSON_NAME] Admin Page Search for a cus…" at bounding box center [296, 192] width 592 height 384
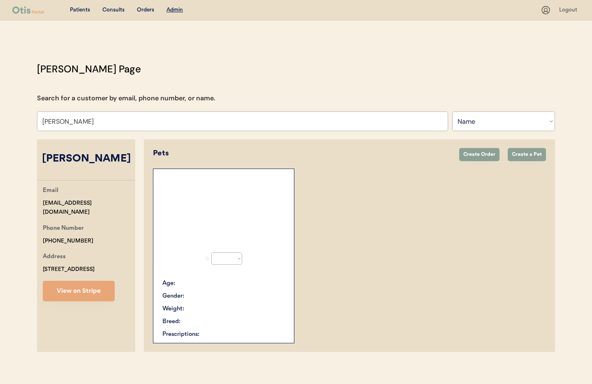
select select "true"
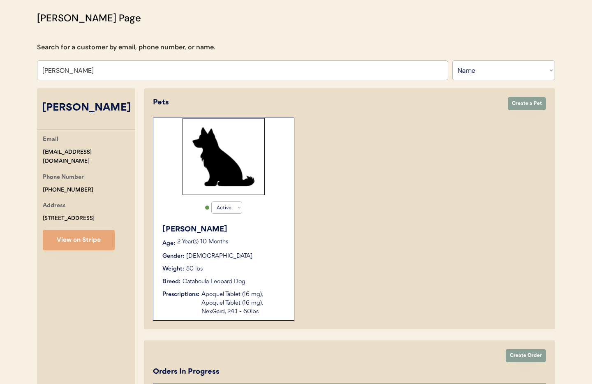
scroll to position [127, 0]
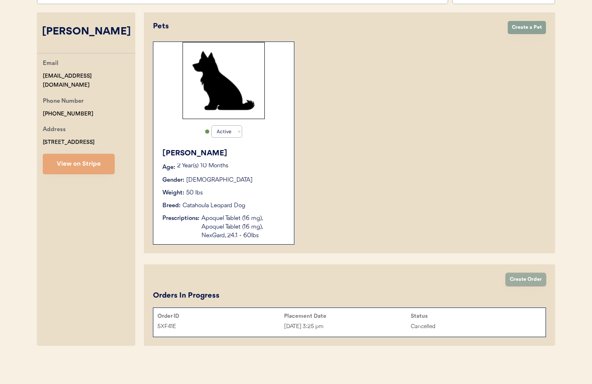
click at [530, 280] on button "Create Order" at bounding box center [526, 279] width 40 height 13
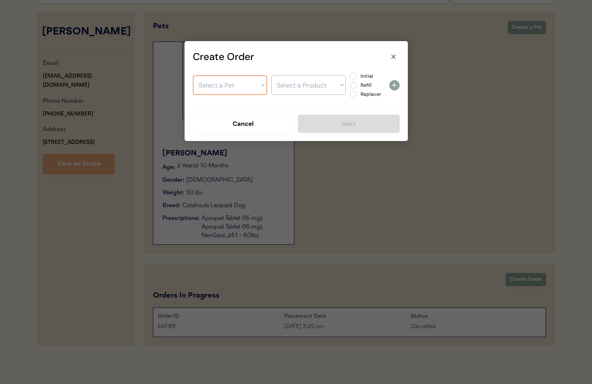
click at [228, 79] on select "Select a Pet Millie" at bounding box center [230, 85] width 74 height 20
select select ""1348695171700984260__LOOKUP__1756052961548x173015511221927940""
click at [193, 75] on select "Select a Pet Millie" at bounding box center [230, 85] width 74 height 20
click at [289, 88] on select "Select a Product Apoquel Tablet (16 mg) Apoquel Tablet (16 mg) NexGard, 24.1 - …" at bounding box center [308, 85] width 74 height 20
select select ""1348695171700984260__LOOKUP__1756153492138x686514767885238300""
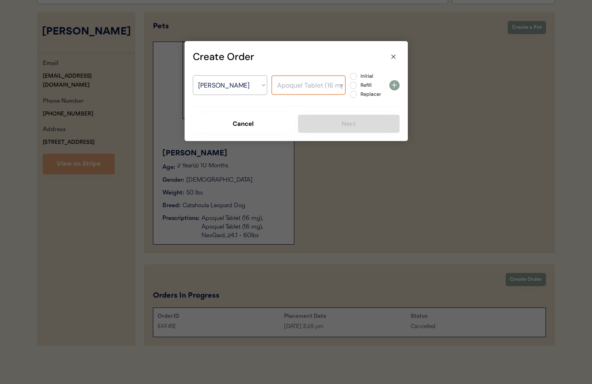
click at [271, 75] on select "Select a Product Apoquel Tablet (16 mg) Apoquel Tablet (16 mg) NexGard, 24.1 - …" at bounding box center [308, 85] width 74 height 20
click at [358, 75] on label "Initial" at bounding box center [376, 76] width 36 height 5
click at [349, 75] on input "Initial" at bounding box center [346, 76] width 5 height 5
radio input "true"
drag, startPoint x: 394, startPoint y: 85, endPoint x: 387, endPoint y: 100, distance: 16.6
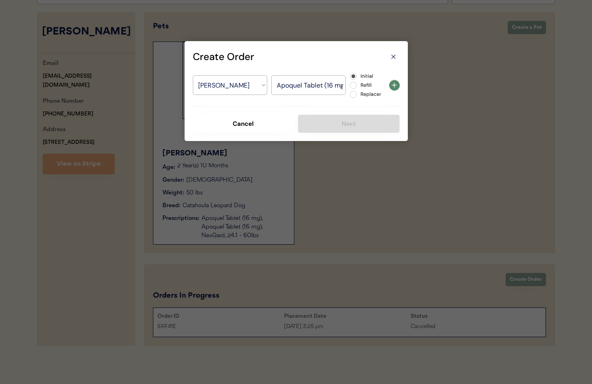
click at [394, 85] on use at bounding box center [394, 85] width 5 height 5
select select ""PLACEHOLDER_1427118222253""
radio input "false"
select select ""PLACEHOLDER_1427118222253""
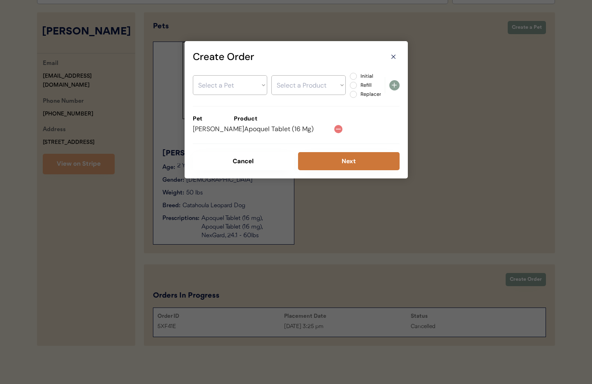
drag, startPoint x: 342, startPoint y: 162, endPoint x: 322, endPoint y: 147, distance: 25.3
click at [342, 162] on button "Next" at bounding box center [349, 161] width 102 height 18
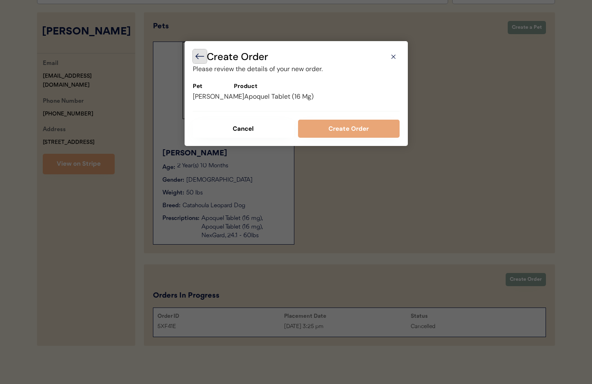
click at [199, 58] on icon at bounding box center [200, 56] width 10 height 10
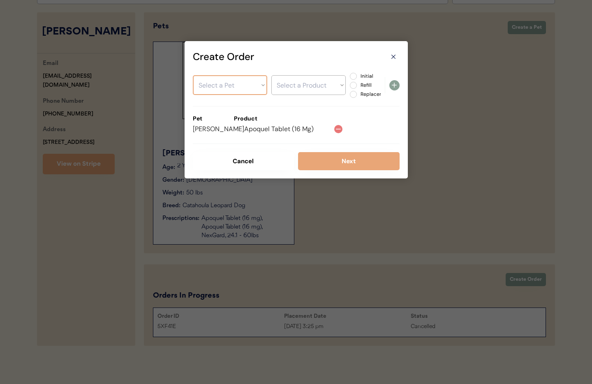
click at [240, 86] on select "Select a Pet Millie" at bounding box center [230, 85] width 74 height 20
select select ""1348695171700984260__LOOKUP__1756052961548x173015511221927940""
click at [193, 75] on select "Select a Pet Millie" at bounding box center [230, 85] width 74 height 20
click at [289, 84] on select "Select a Product" at bounding box center [308, 85] width 74 height 20
select select ""1348695171700984260__LOOKUP__1756153520816x417195445075574800""
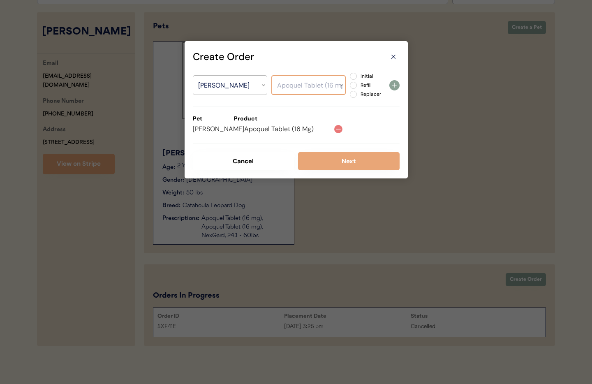
click at [271, 75] on select "Select a Product Apoquel Tablet (16 mg) Apoquel Tablet (16 mg) NexGard, 24.1 - …" at bounding box center [308, 85] width 74 height 20
drag, startPoint x: 355, startPoint y: 77, endPoint x: 360, endPoint y: 81, distance: 6.5
click at [358, 77] on label "Initial" at bounding box center [376, 76] width 36 height 5
click at [349, 77] on input "Initial" at bounding box center [346, 76] width 5 height 5
radio input "true"
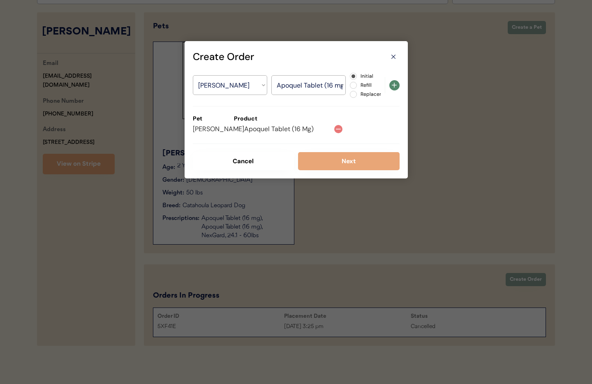
drag, startPoint x: 394, startPoint y: 85, endPoint x: 387, endPoint y: 85, distance: 6.6
click at [394, 85] on use at bounding box center [394, 85] width 5 height 5
select select ""PLACEHOLDER_1427118222253""
radio input "false"
select select ""PLACEHOLDER_1427118222253""
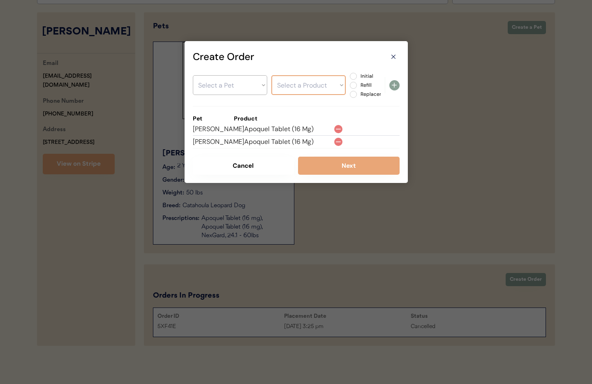
click at [244, 86] on select "Select a Pet Millie" at bounding box center [230, 85] width 74 height 20
select select ""1348695171700984260__LOOKUP__1756052961548x173015511221927940""
click at [193, 75] on select "Select a Pet Millie" at bounding box center [230, 85] width 74 height 20
click at [292, 92] on select "Select a Product" at bounding box center [308, 85] width 74 height 20
select select ""1348695171700984260__LOOKUP__1756153537179x982865984024739800""
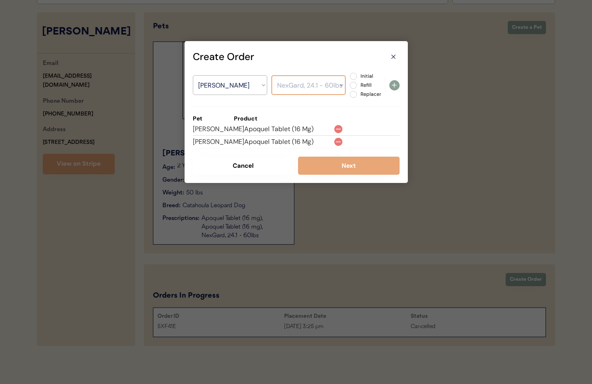
click at [271, 75] on select "Select a Product Apoquel Tablet (16 mg) Apoquel Tablet (16 mg) NexGard, 24.1 - …" at bounding box center [308, 85] width 74 height 20
click at [358, 78] on label "Initial" at bounding box center [376, 76] width 36 height 5
click at [349, 78] on input "Initial" at bounding box center [346, 76] width 5 height 5
radio input "true"
click at [393, 88] on icon at bounding box center [395, 85] width 10 height 10
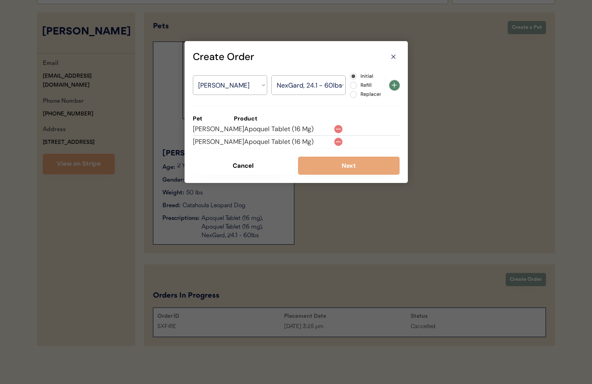
select select ""PLACEHOLDER_1427118222253""
radio input "false"
select select ""PLACEHOLDER_1427118222253""
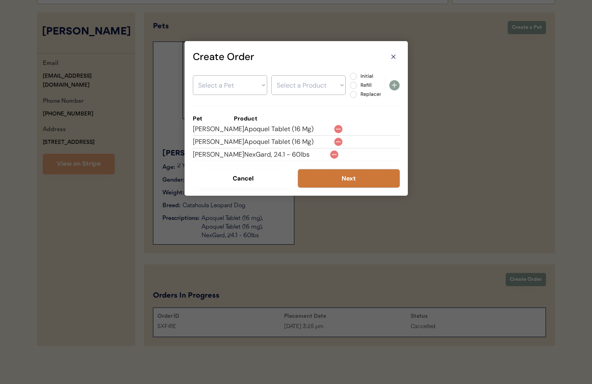
click at [338, 180] on button "Next" at bounding box center [349, 178] width 102 height 18
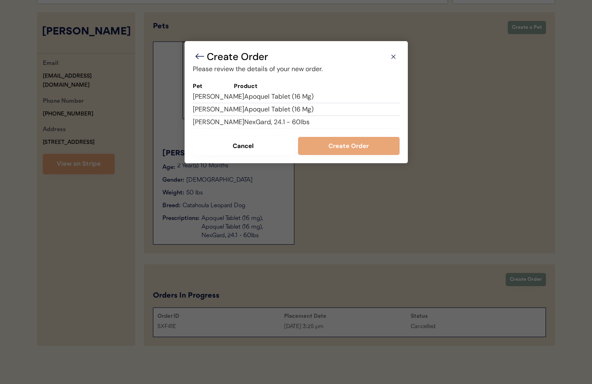
click at [341, 145] on button "Create Order" at bounding box center [349, 146] width 102 height 18
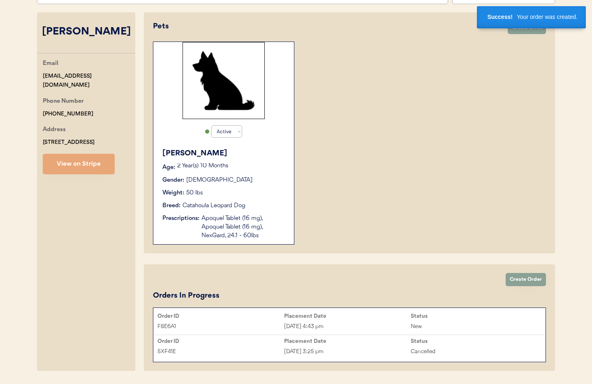
scroll to position [152, 0]
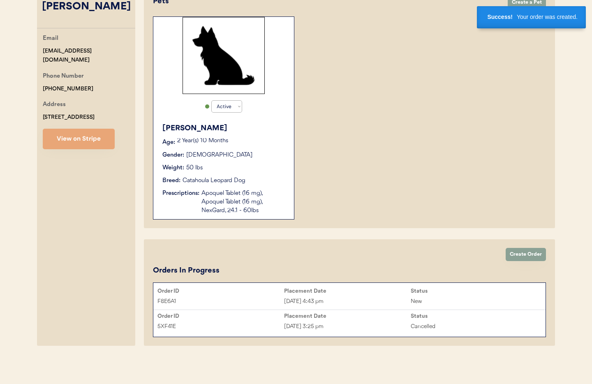
click at [366, 301] on div "Aug 25, 2025 4:43 pm" at bounding box center [347, 301] width 127 height 9
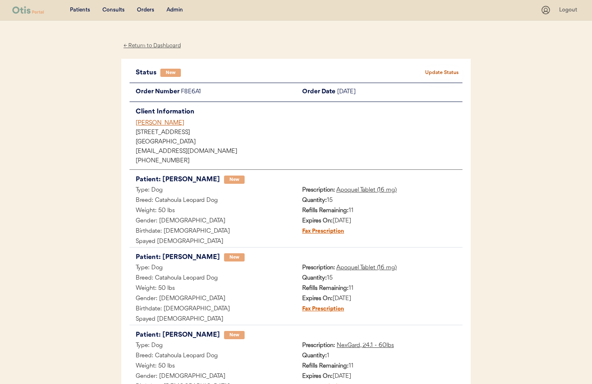
click at [148, 123] on div "[PERSON_NAME]" at bounding box center [299, 123] width 327 height 9
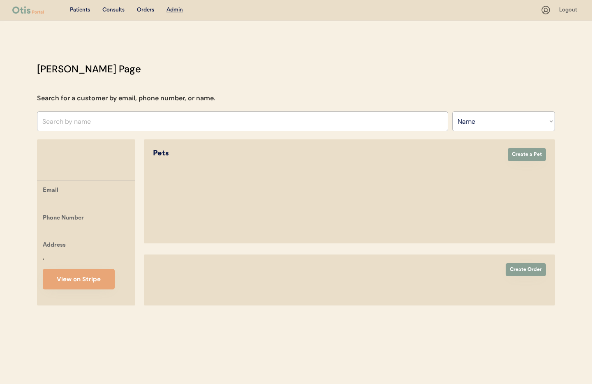
select select ""Name""
select select "true"
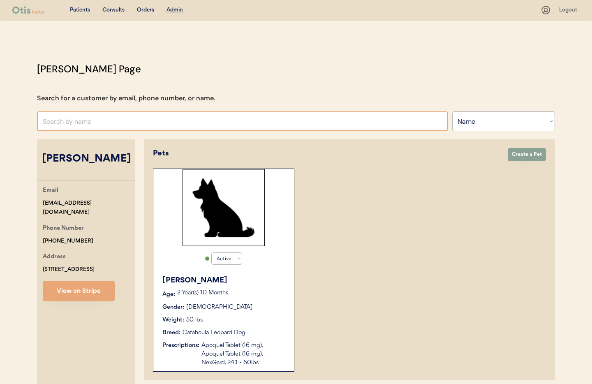
click at [86, 124] on input "text" at bounding box center [242, 121] width 411 height 20
type input "Vin"
type input "[PERSON_NAME]"
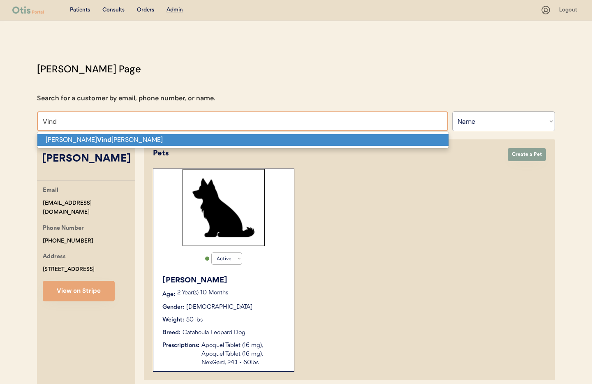
click at [87, 140] on p "Ralph Vind ittie Jr" at bounding box center [242, 140] width 411 height 12
type input "Ralph Vindittie Jr"
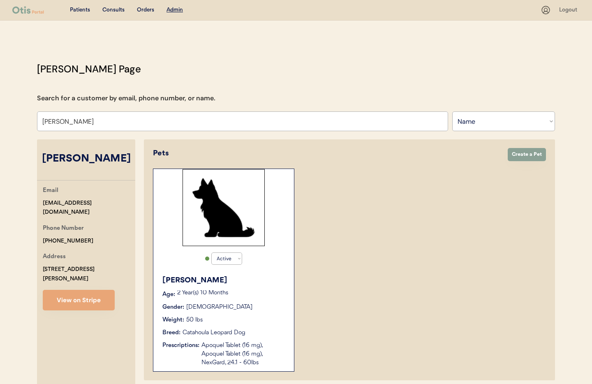
select select "true"
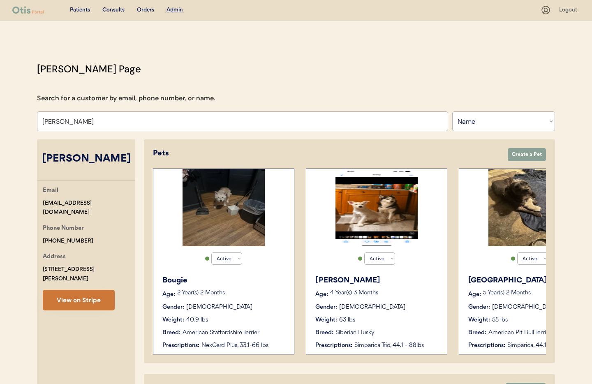
click at [81, 290] on button "View on Stripe" at bounding box center [79, 300] width 72 height 21
drag, startPoint x: 95, startPoint y: 202, endPoint x: 45, endPoint y: 201, distance: 49.4
click at [36, 201] on div "Otis Admin Page Search for a customer by email, phone number, or name. Ralph Vi…" at bounding box center [296, 271] width 535 height 419
copy div "rvindittiejr@gmail.com"
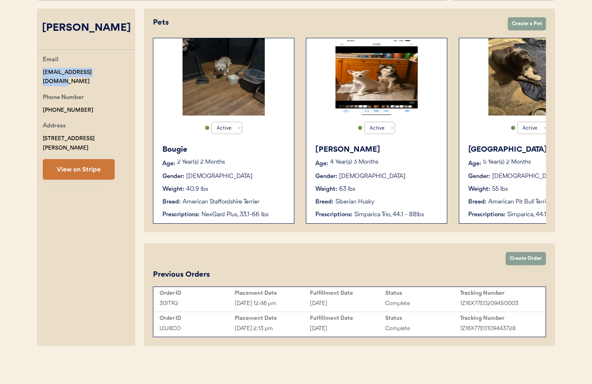
click at [78, 162] on button "View on Stripe" at bounding box center [79, 169] width 72 height 21
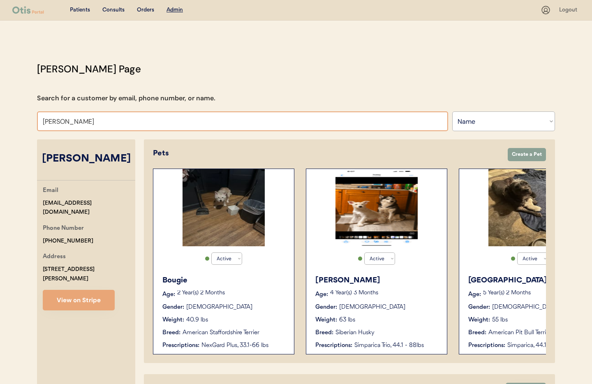
drag, startPoint x: 95, startPoint y: 123, endPoint x: 32, endPoint y: 120, distance: 62.6
click at [32, 120] on div "Otis Admin Page Search for a customer by email, phone number, or name. Ralph Vi…" at bounding box center [296, 271] width 535 height 419
type input "allie"
type input "allie Schicker"
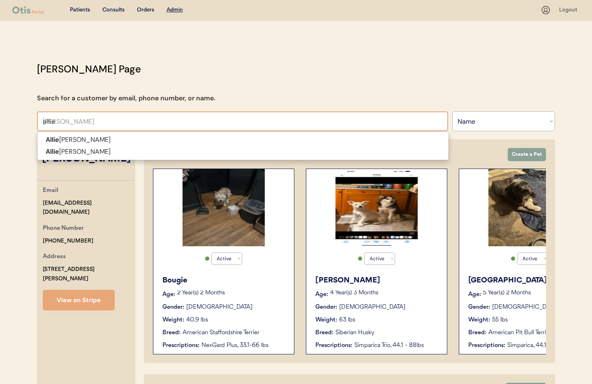
type input "allie P"
type input "allie Peters"
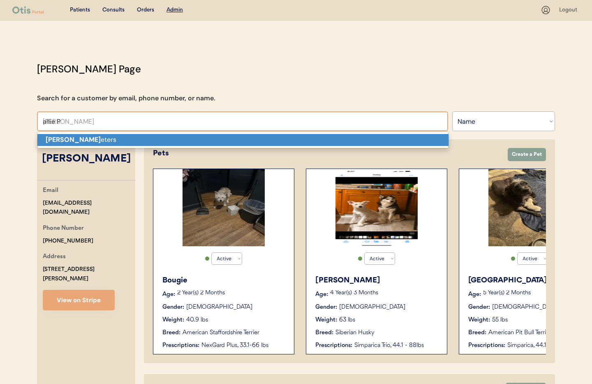
click at [64, 140] on strong "Allie P" at bounding box center [73, 139] width 55 height 9
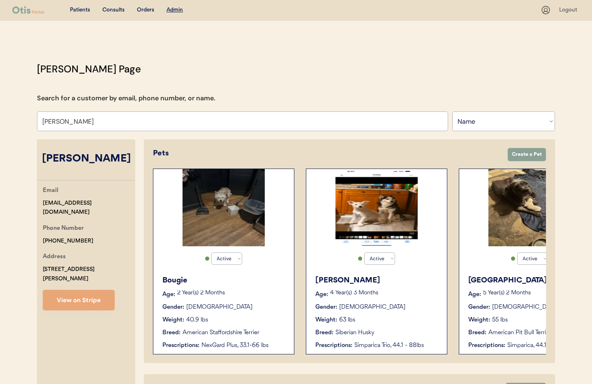
scroll to position [0, 0]
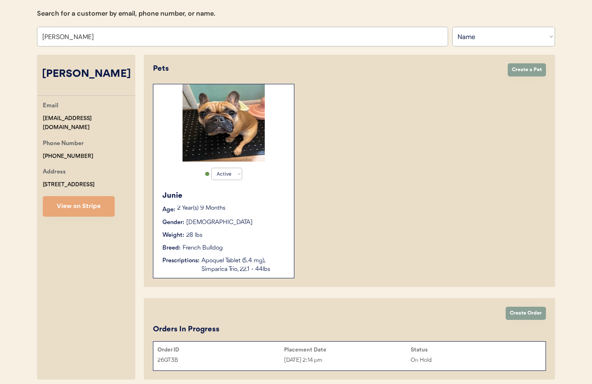
scroll to position [83, 0]
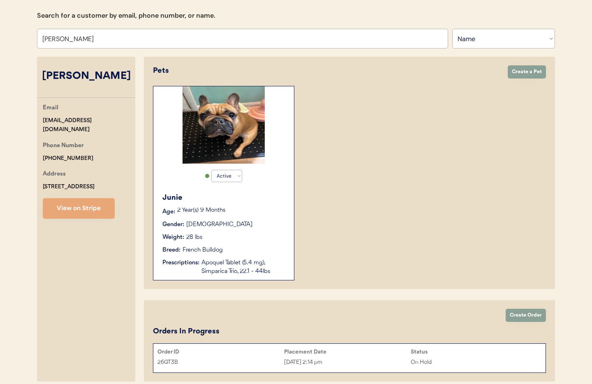
type input "[PERSON_NAME]"
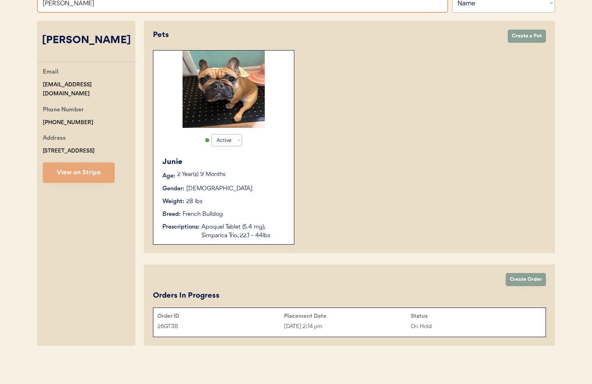
click at [348, 326] on div "Aug 25, 2025 2:14 pm" at bounding box center [347, 326] width 127 height 9
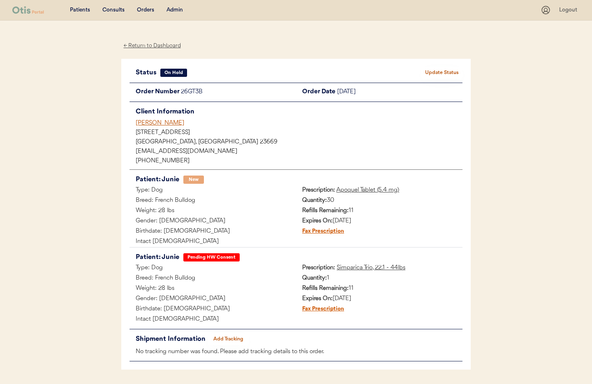
click at [162, 46] on div "← Return to Dashboard" at bounding box center [152, 45] width 62 height 9
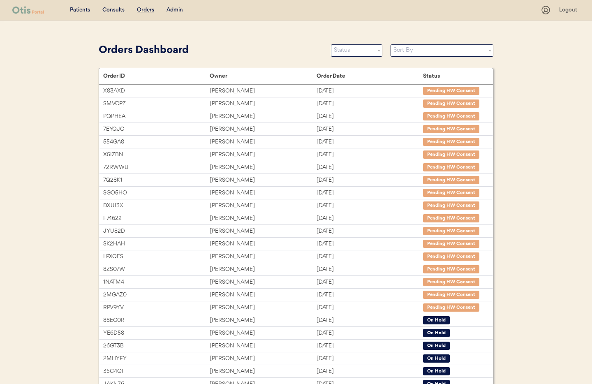
click at [178, 12] on div "Admin" at bounding box center [175, 10] width 16 height 8
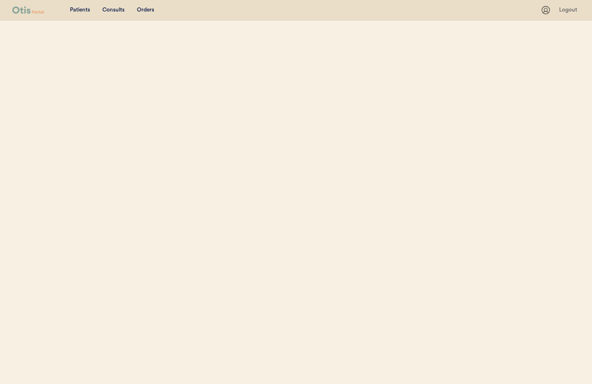
select select ""Name""
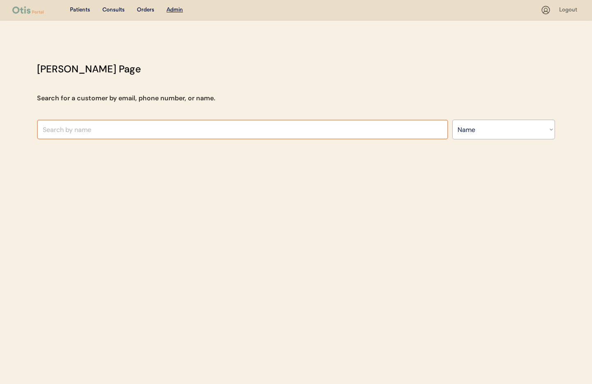
click at [104, 134] on input "text" at bounding box center [242, 130] width 411 height 20
type input "Allie pet"
type input "Allie peters"
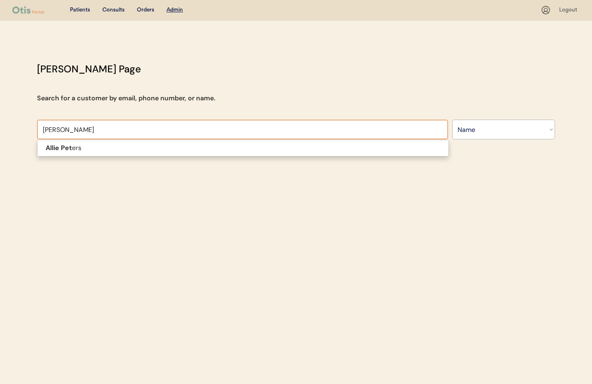
type input "Allie peter"
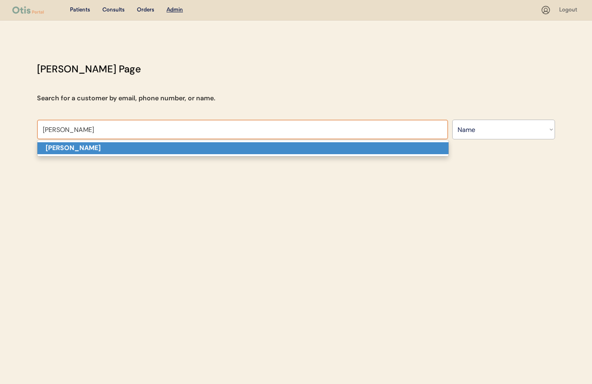
click at [102, 147] on p "[PERSON_NAME]" at bounding box center [242, 148] width 411 height 12
type input "[PERSON_NAME]"
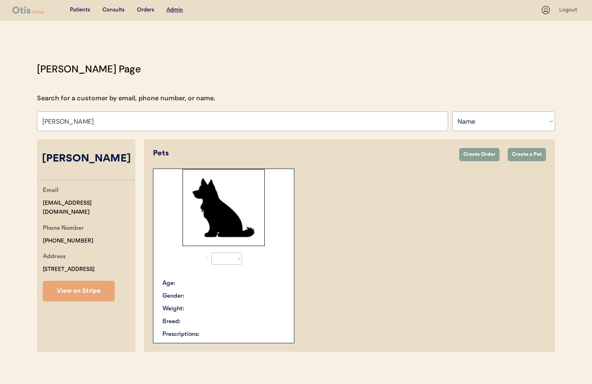
select select "true"
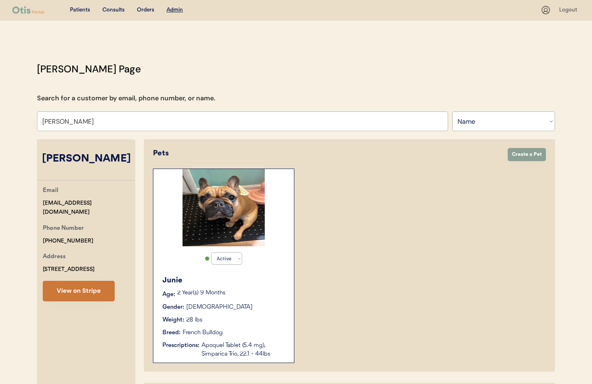
type input "[PERSON_NAME]"
click at [85, 294] on button "View on Stripe" at bounding box center [79, 291] width 72 height 21
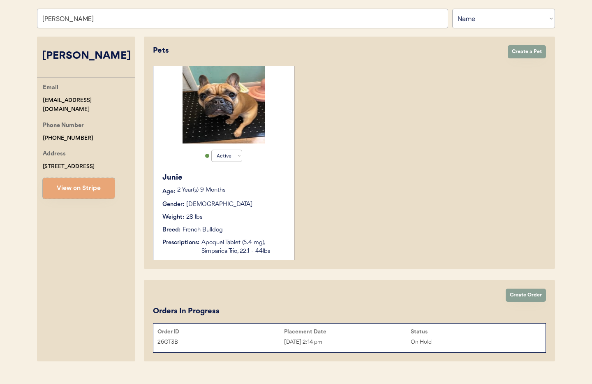
scroll to position [102, 0]
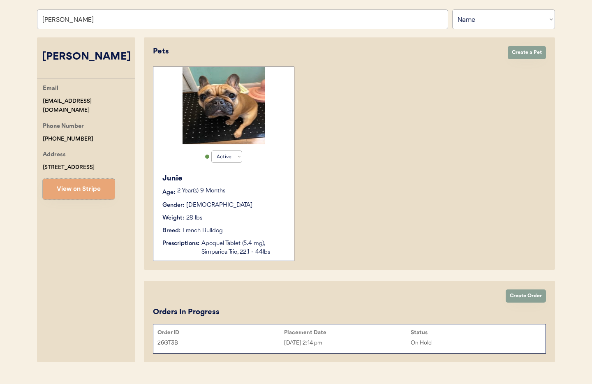
click at [378, 339] on div "Aug 25, 2025 2:14 pm" at bounding box center [347, 343] width 127 height 9
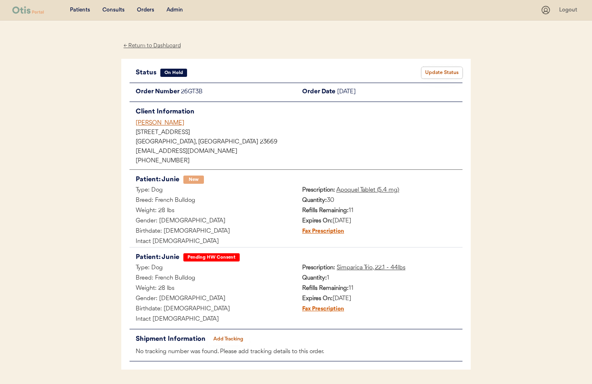
click at [443, 72] on button "Update Status" at bounding box center [442, 73] width 41 height 12
select select ""on_hold""
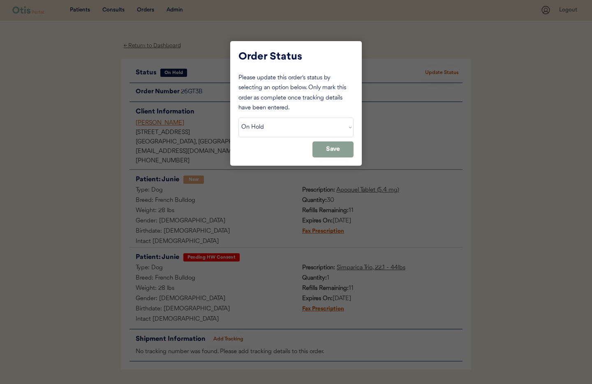
click at [409, 140] on div at bounding box center [296, 192] width 592 height 384
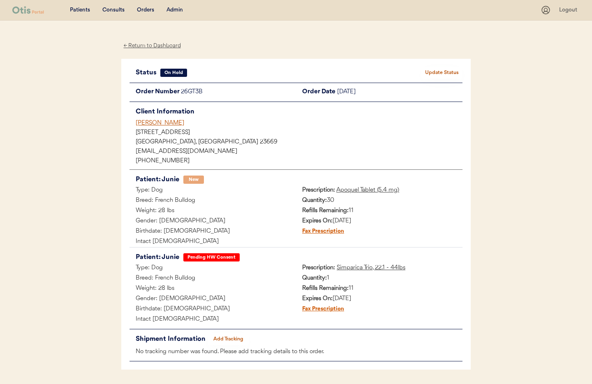
click at [160, 46] on div "← Return to Dashboard" at bounding box center [152, 45] width 62 height 9
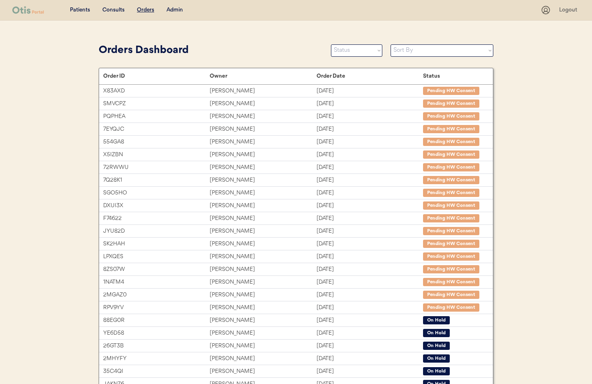
click at [173, 9] on div "Admin" at bounding box center [175, 10] width 16 height 8
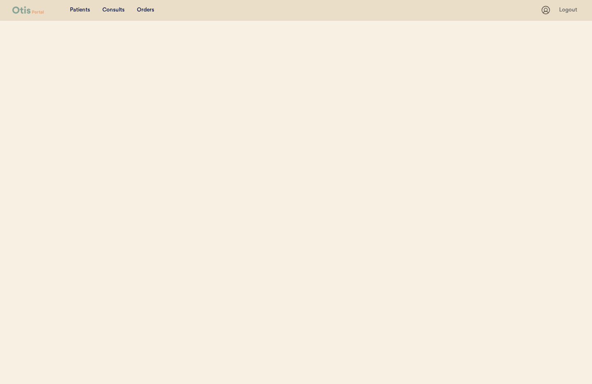
select select ""Name""
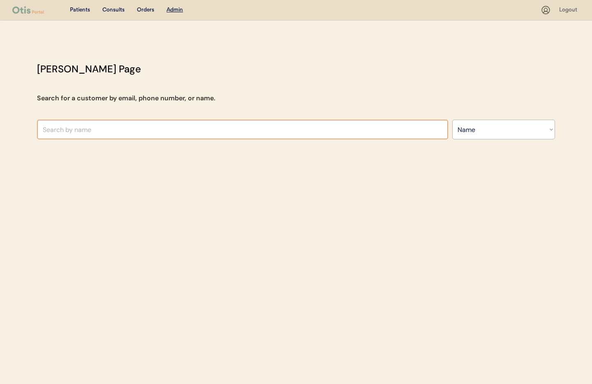
click at [126, 128] on input "text" at bounding box center [242, 130] width 411 height 20
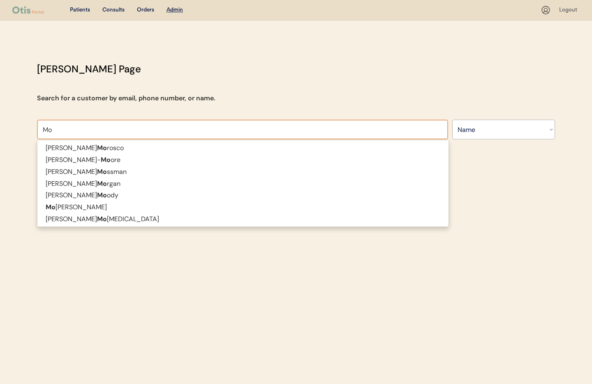
type input "M"
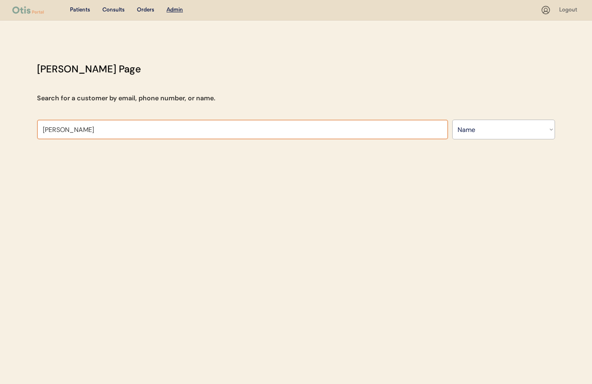
type input "Kim"
type input "Kim Morosco"
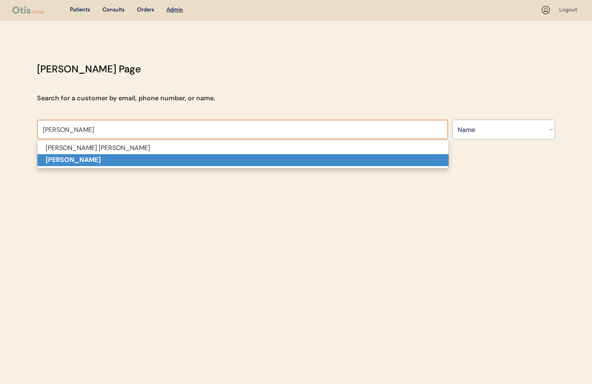
click at [116, 162] on p "[PERSON_NAME]" at bounding box center [242, 160] width 411 height 12
type input "[PERSON_NAME]"
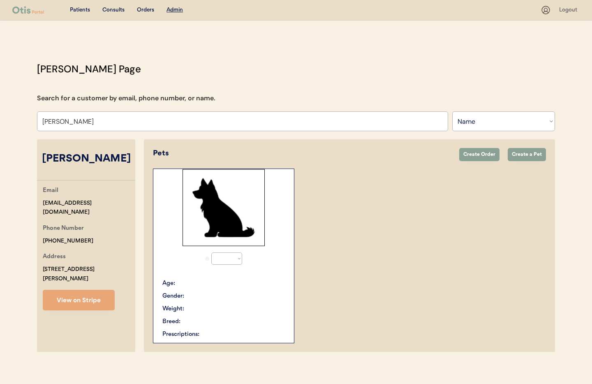
select select "true"
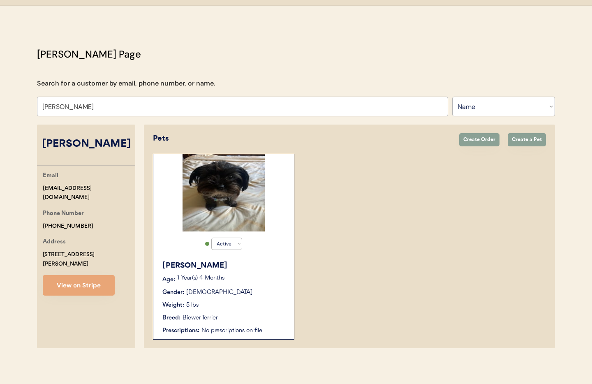
scroll to position [17, 0]
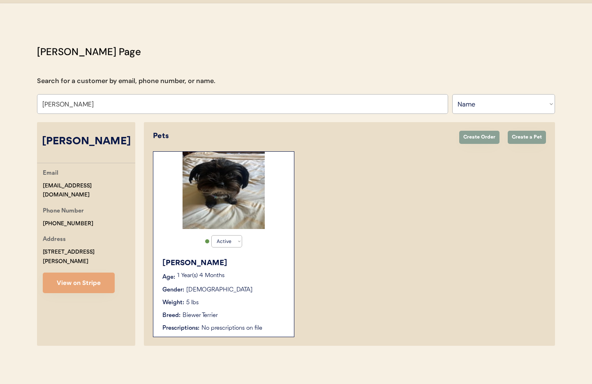
type input "[PERSON_NAME]"
click at [248, 272] on div "Molly Age: 1 Year(s) 4 Months Gender: Female Weight: 5 lbs Breed: Biewer Terrie…" at bounding box center [224, 295] width 132 height 83
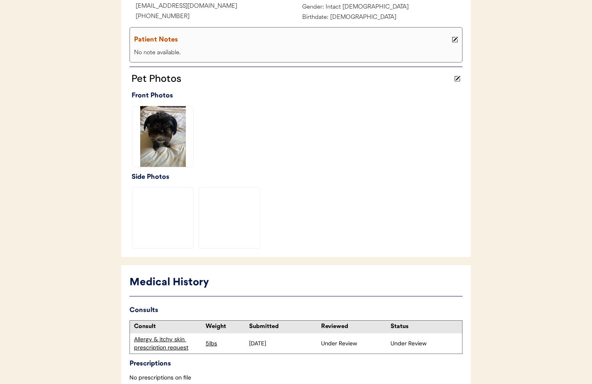
scroll to position [208, 0]
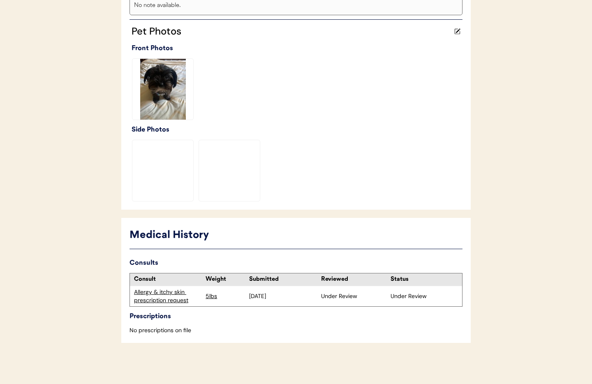
click at [161, 300] on div "Allergy & itchy skin prescription request" at bounding box center [167, 296] width 67 height 16
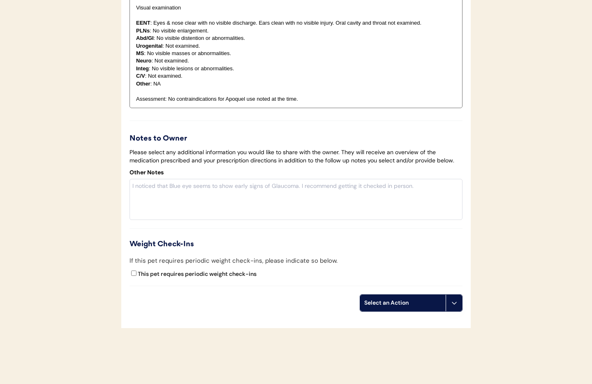
scroll to position [1664, 0]
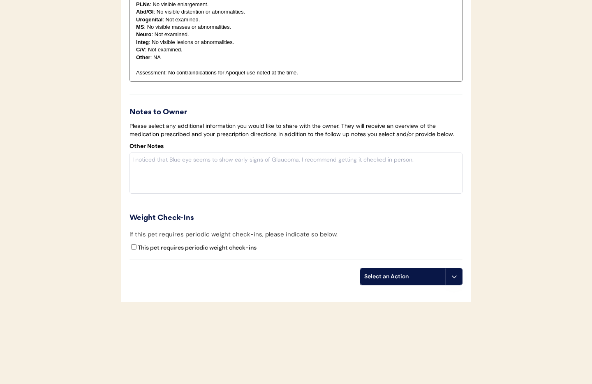
click at [454, 274] on icon at bounding box center [454, 277] width 7 height 7
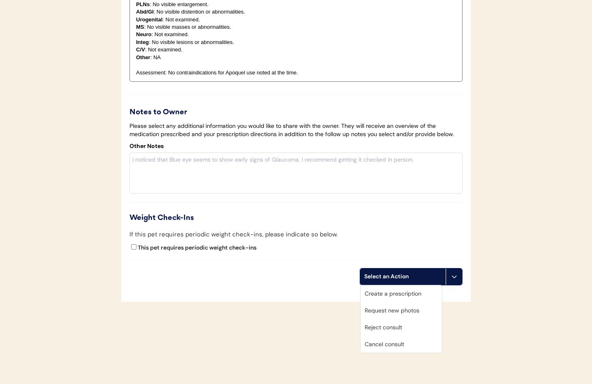
click at [410, 344] on div "Cancel consult" at bounding box center [401, 344] width 81 height 17
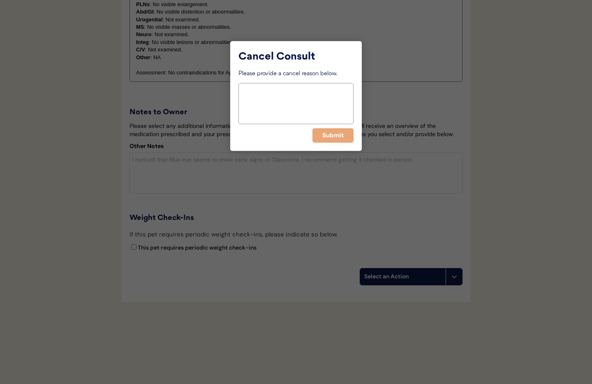
click at [270, 93] on textarea at bounding box center [296, 103] width 115 height 41
type textarea "No response from owner"
click at [339, 134] on button "Submit" at bounding box center [333, 135] width 41 height 14
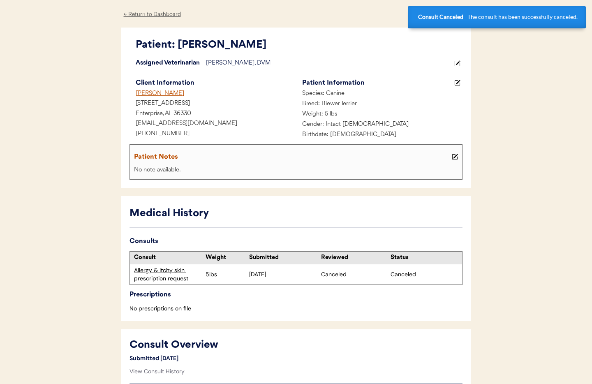
scroll to position [8, 0]
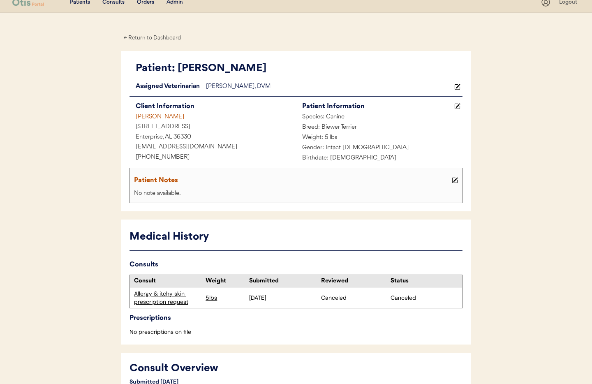
click at [151, 37] on div "← Return to Dashboard" at bounding box center [152, 37] width 62 height 9
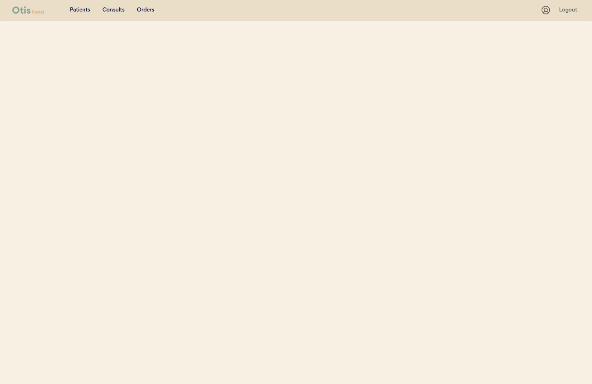
select select ""Name""
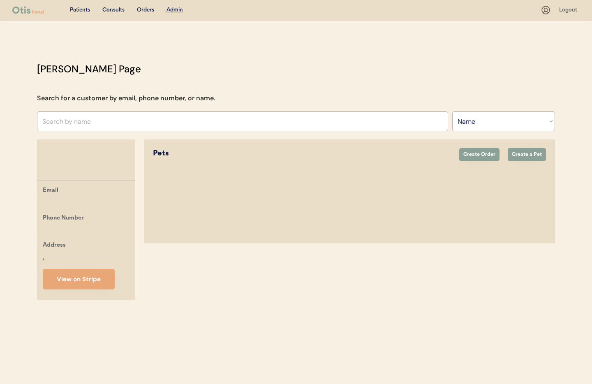
scroll to position [6, 0]
select select "true"
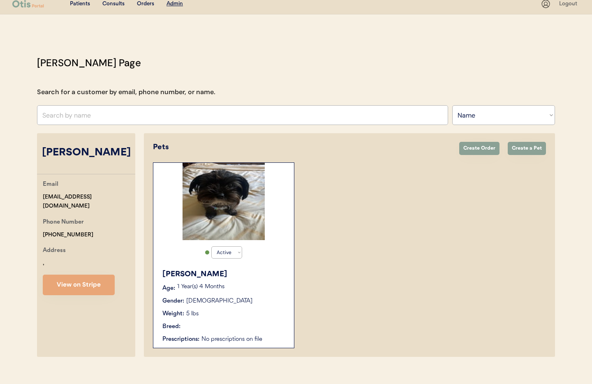
click at [148, 130] on div "Otis Admin Page Search for a customer by email, phone number, or name. Search B…" at bounding box center [296, 209] width 535 height 306
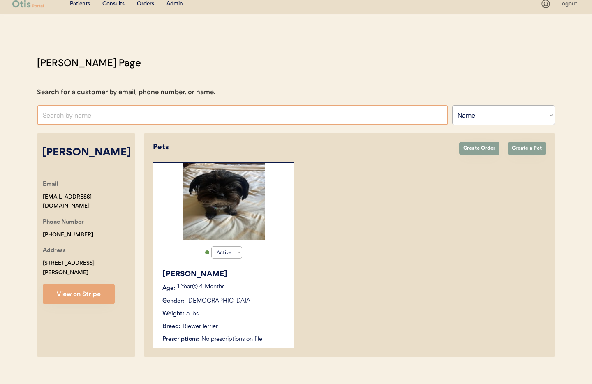
click at [135, 118] on input "text" at bounding box center [242, 115] width 411 height 20
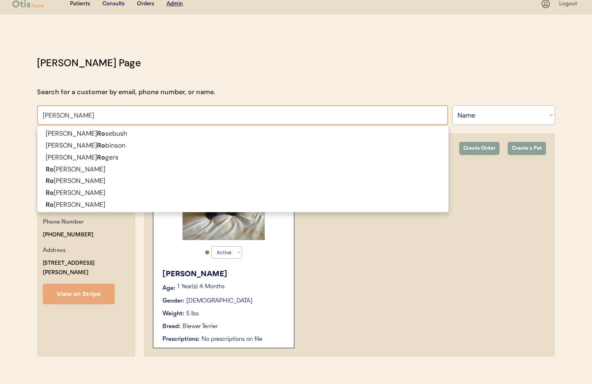
type input "Rob roll"
type input "Rob rollins"
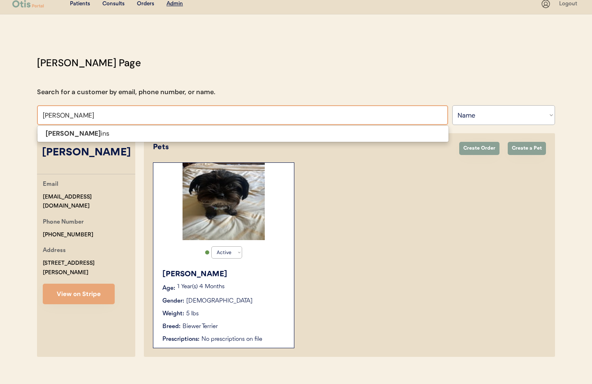
type input "Rob rollin"
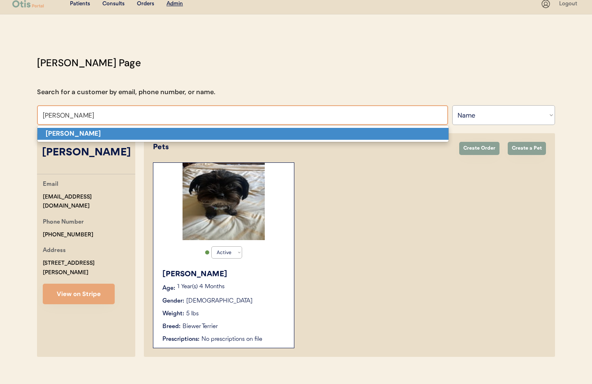
click at [138, 133] on p "Rob Rollins" at bounding box center [242, 134] width 411 height 12
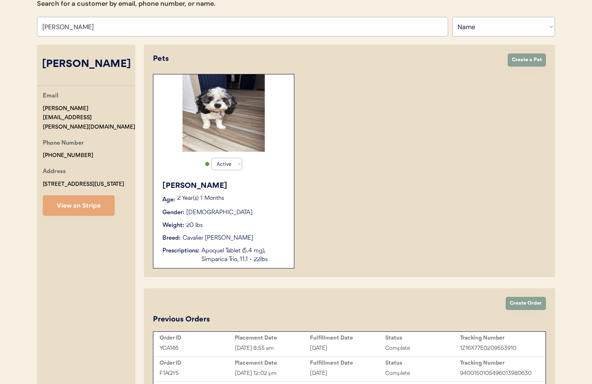
scroll to position [165, 0]
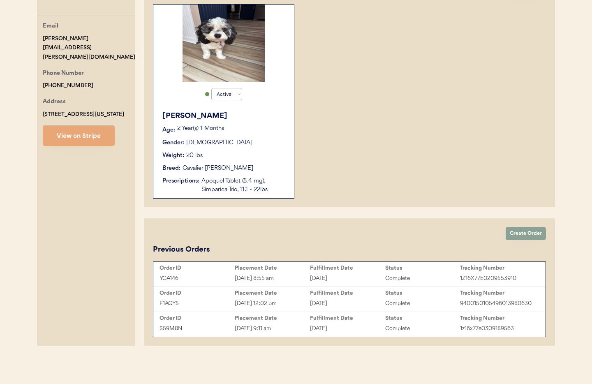
type input "Rob Rollins"
click at [277, 280] on div "Aug 21, 2025 8:55 am" at bounding box center [272, 278] width 75 height 9
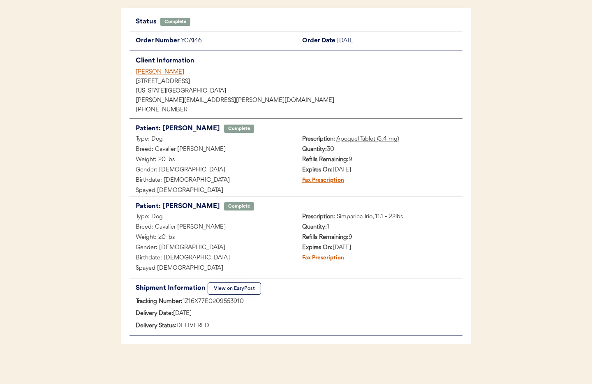
scroll to position [52, 0]
click at [234, 290] on button "View on EasyPost" at bounding box center [234, 288] width 53 height 12
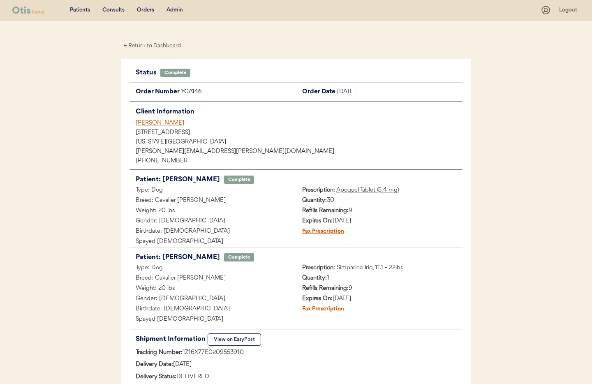
drag, startPoint x: 174, startPoint y: 11, endPoint x: 174, endPoint y: 16, distance: 4.9
click at [174, 11] on div "Admin" at bounding box center [175, 10] width 16 height 8
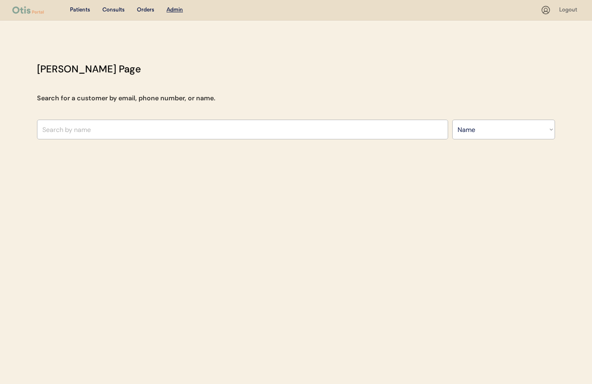
select select ""Name""
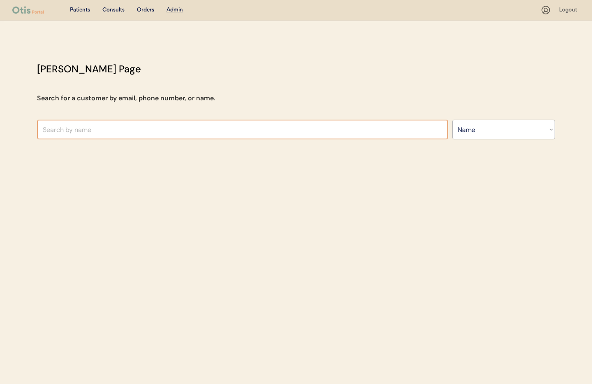
click at [126, 125] on input "text" at bounding box center [242, 130] width 411 height 20
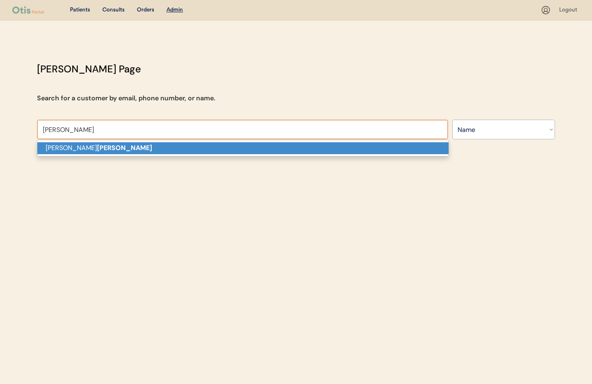
click at [119, 148] on p "Mariah Spuck" at bounding box center [242, 148] width 411 height 12
type input "Mariah Spuck"
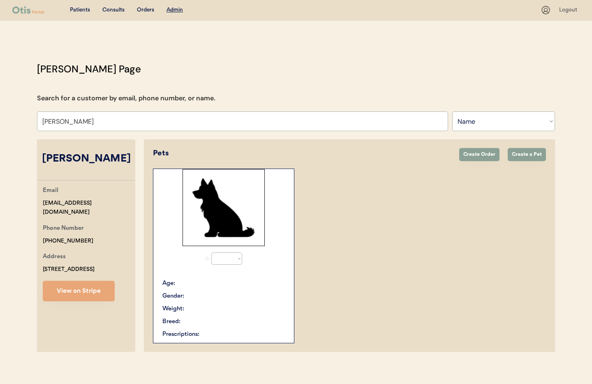
select select "true"
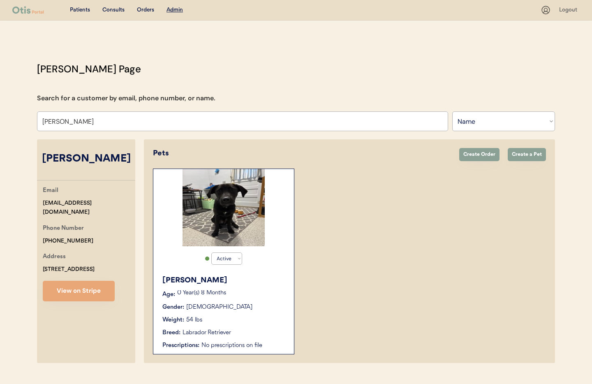
type input "Mariah Spuck"
click at [263, 267] on div "Active Active Inactive Wilson Age: 0 Year(s) 8 Months Gender: Male Weight: 54 l…" at bounding box center [224, 262] width 142 height 186
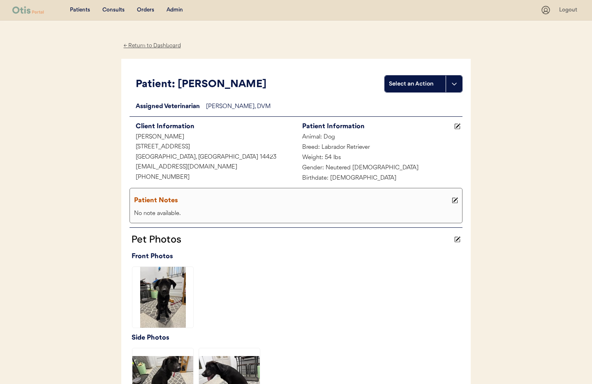
click at [151, 45] on div "← Return to Dashboard" at bounding box center [152, 45] width 62 height 9
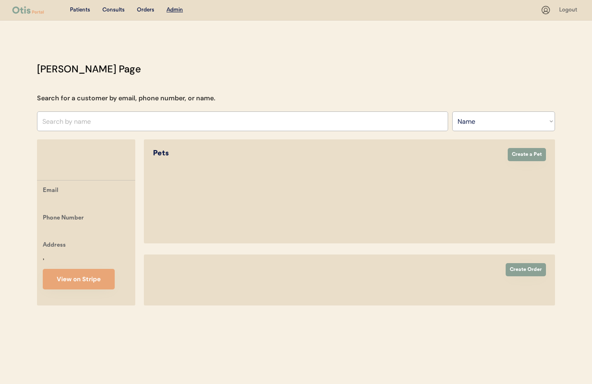
select select ""Name""
select select "true"
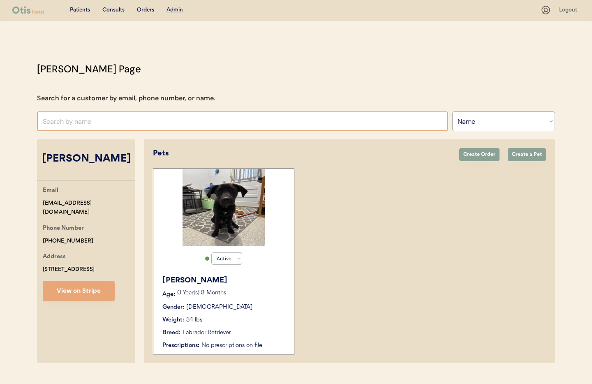
click at [90, 120] on input "text" at bounding box center [242, 121] width 411 height 20
type input "u"
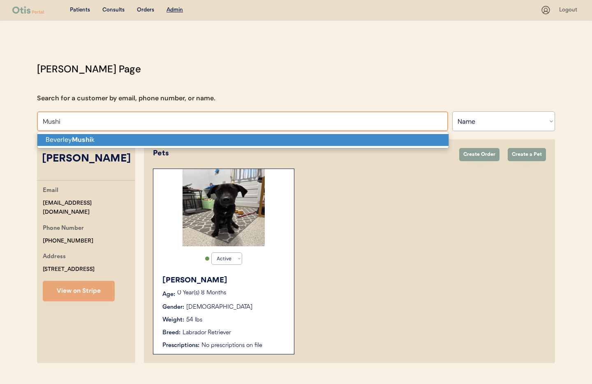
click at [88, 141] on strong "Mushi" at bounding box center [81, 139] width 19 height 9
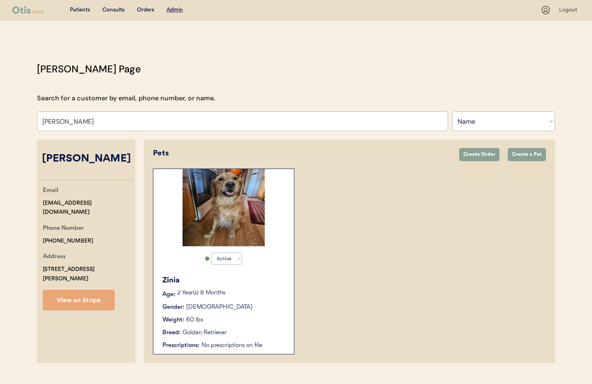
type input "[PERSON_NAME]"
click at [267, 296] on div "2 Year(s) 8 Months" at bounding box center [231, 294] width 109 height 8
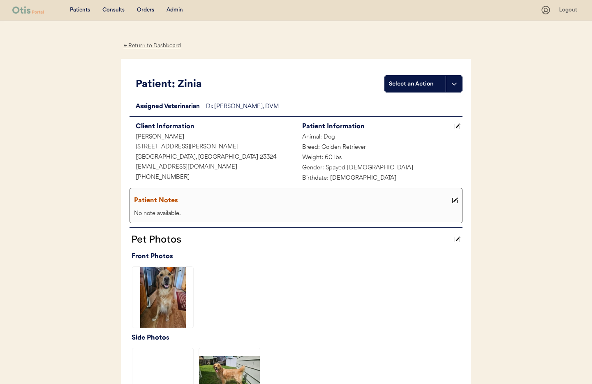
click at [460, 83] on button at bounding box center [454, 84] width 16 height 16
click at [424, 103] on div "Create a consult" at bounding box center [425, 101] width 81 height 17
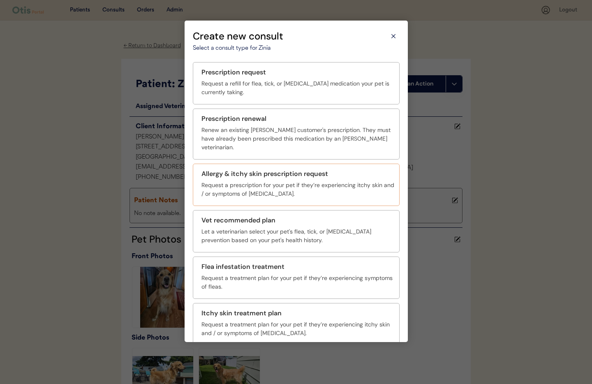
click at [269, 169] on div "Allergy & itchy skin prescription request" at bounding box center [265, 174] width 127 height 10
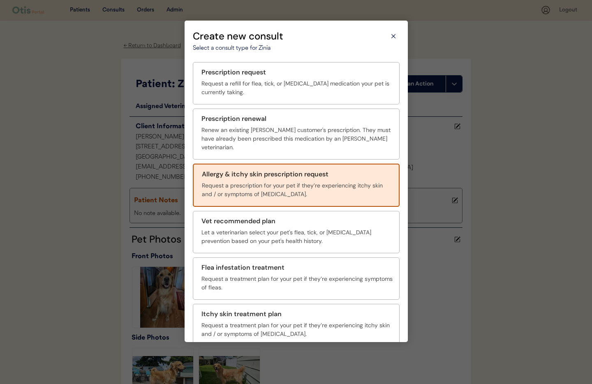
scroll to position [30, 0]
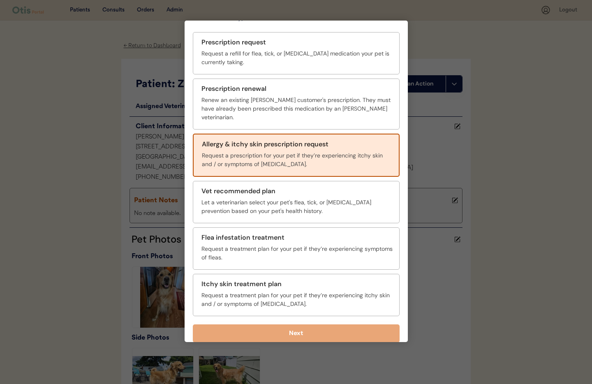
click at [313, 325] on button "Next" at bounding box center [296, 334] width 207 height 18
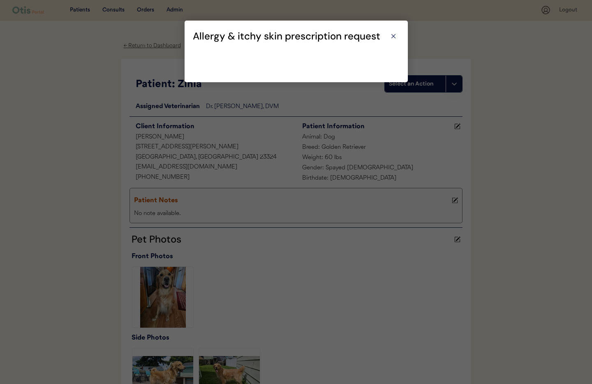
scroll to position [0, 0]
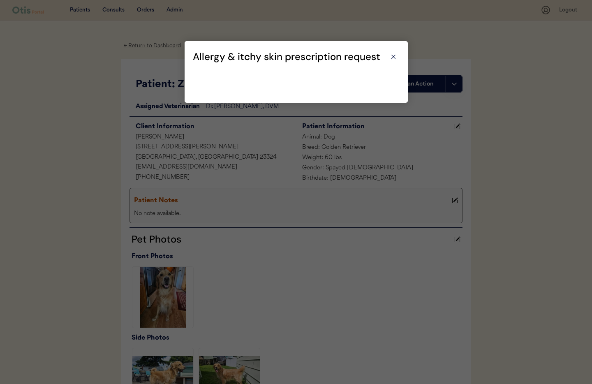
click at [327, 305] on div at bounding box center [296, 192] width 592 height 384
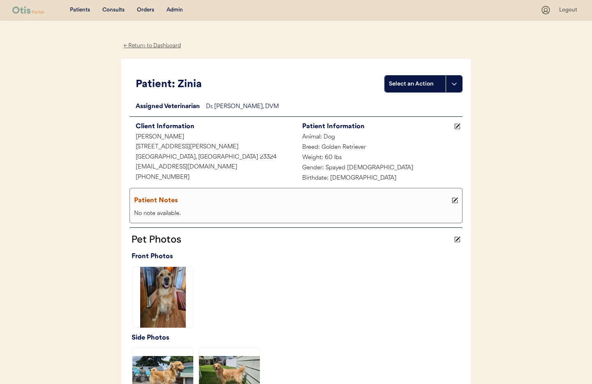
click at [454, 90] on button at bounding box center [454, 84] width 16 height 16
click at [411, 100] on div "Create a consult" at bounding box center [425, 101] width 81 height 17
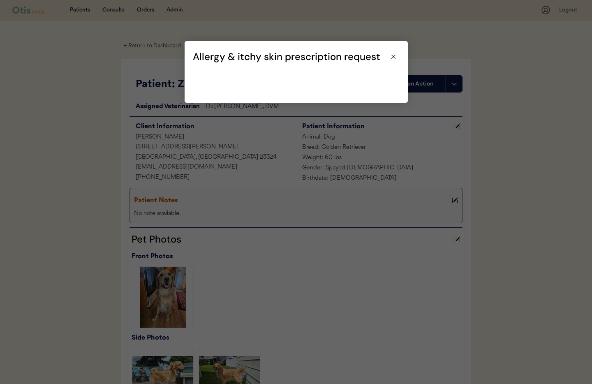
click at [280, 88] on div "Allergy & itchy skin prescription request Select a consult type for Zinia Presc…" at bounding box center [296, 72] width 223 height 62
drag, startPoint x: 391, startPoint y: 58, endPoint x: 387, endPoint y: 60, distance: 4.4
click at [391, 57] on icon at bounding box center [394, 57] width 8 height 8
